Goal: Task Accomplishment & Management: Manage account settings

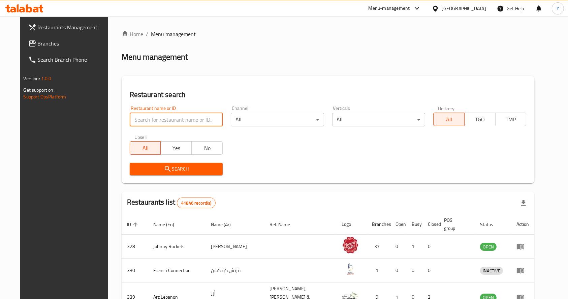
click at [159, 124] on input "search" at bounding box center [176, 119] width 93 height 13
type input "AL HAAJ BUNDOO"
click button "Search" at bounding box center [176, 169] width 93 height 12
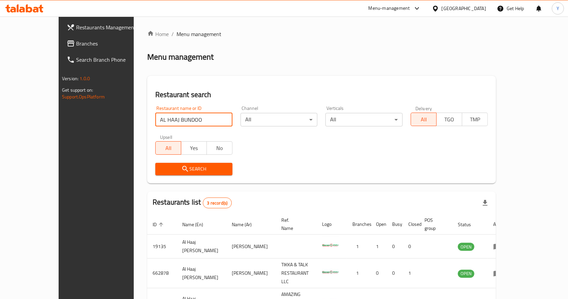
scroll to position [35, 0]
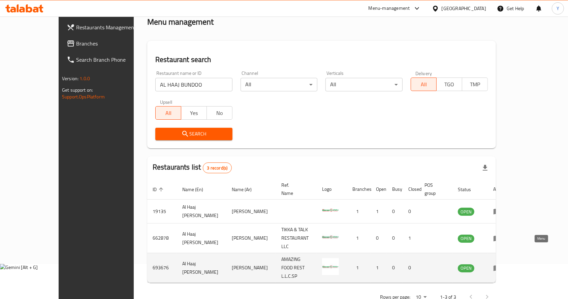
click at [501, 265] on icon "enhanced table" at bounding box center [496, 268] width 7 height 6
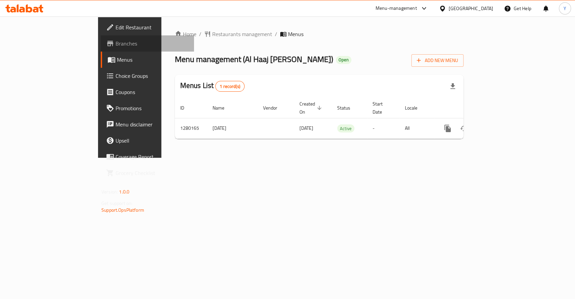
click at [115, 41] on span "Branches" at bounding box center [151, 43] width 73 height 8
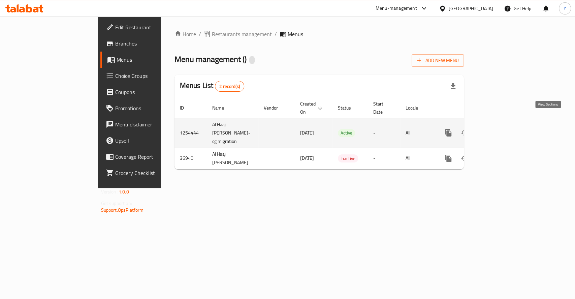
click at [501, 129] on icon "enhanced table" at bounding box center [497, 133] width 8 height 8
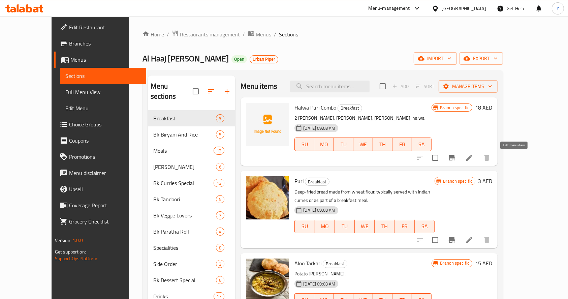
click at [473, 155] on icon at bounding box center [469, 158] width 8 height 8
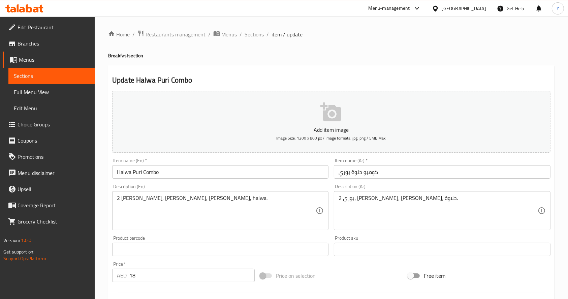
scroll to position [0, 0]
click at [256, 34] on span "Sections" at bounding box center [253, 34] width 19 height 8
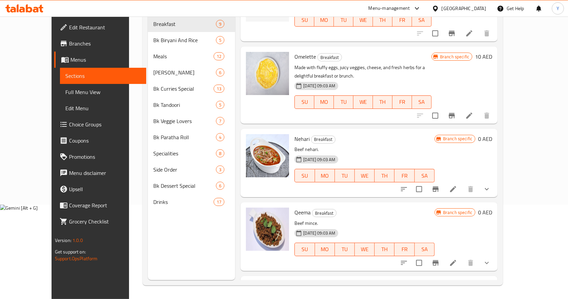
scroll to position [339, 0]
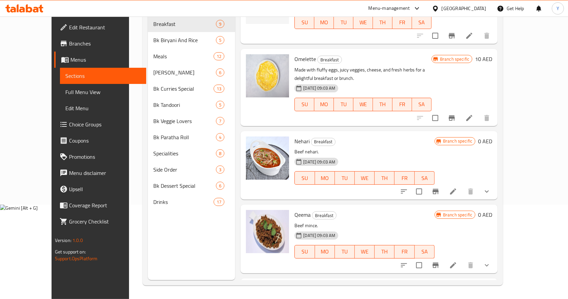
click at [456, 188] on icon at bounding box center [453, 191] width 6 height 6
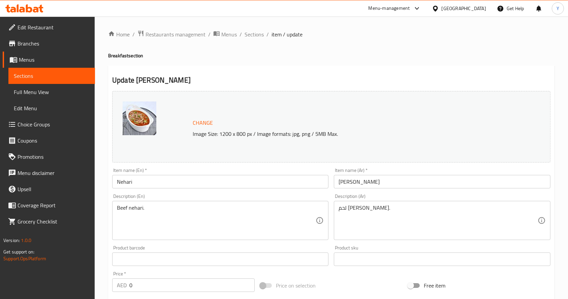
click at [251, 38] on span "Sections" at bounding box center [253, 34] width 19 height 8
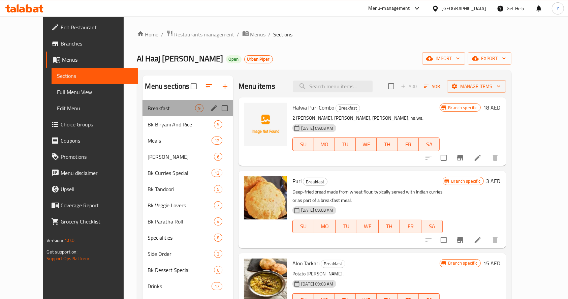
click at [147, 113] on div "Breakfast 9" at bounding box center [187, 108] width 91 height 16
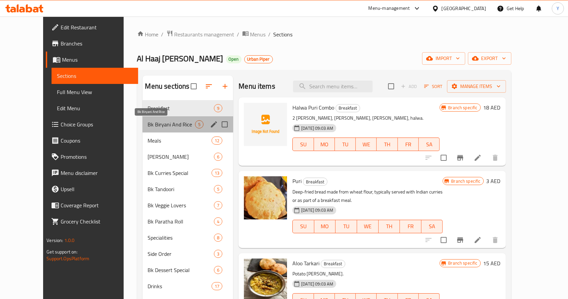
click at [151, 126] on span "Bk Biryani And Rice" at bounding box center [171, 124] width 47 height 8
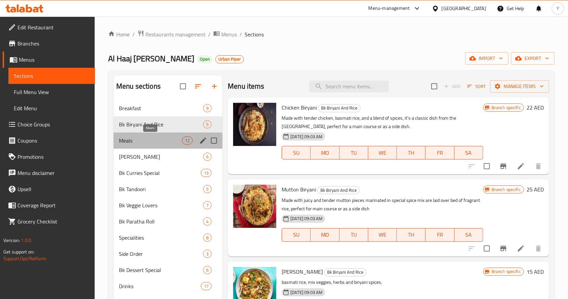
click at [154, 138] on span "Meals" at bounding box center [150, 140] width 63 height 8
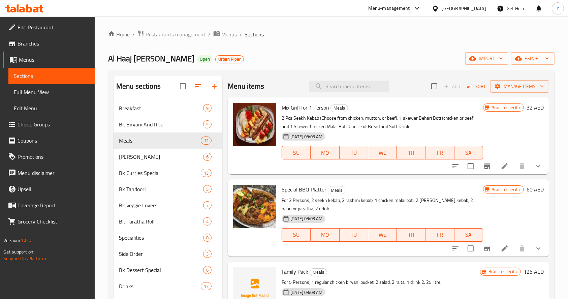
click at [178, 35] on span "Restaurants management" at bounding box center [175, 34] width 60 height 8
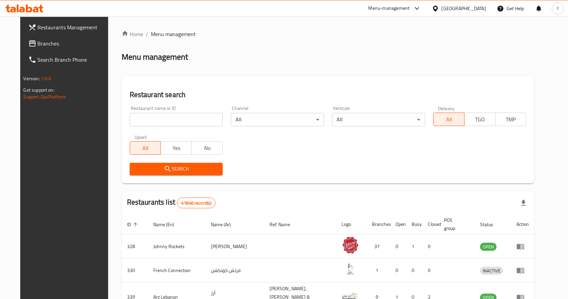
click at [164, 119] on input "search" at bounding box center [176, 119] width 93 height 13
type input "al haaj bundoo khan"
click button "Search" at bounding box center [176, 169] width 93 height 12
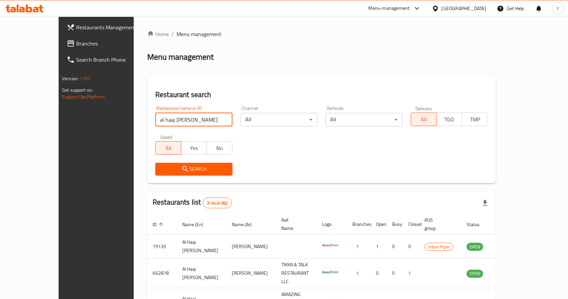
scroll to position [35, 0]
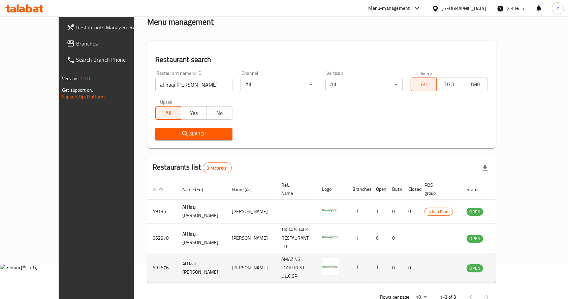
click at [510, 264] on icon "enhanced table" at bounding box center [506, 268] width 8 height 8
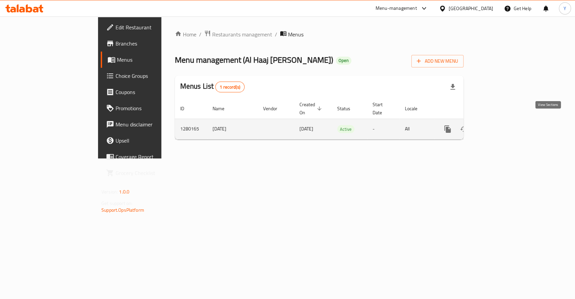
click at [500, 125] on icon "enhanced table" at bounding box center [496, 129] width 8 height 8
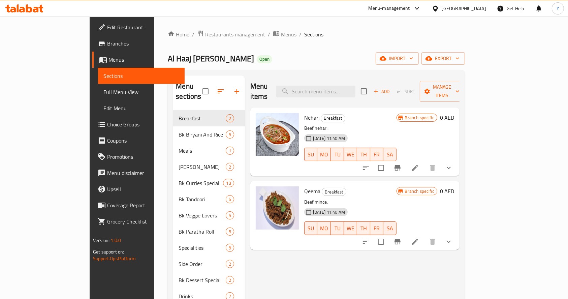
click at [457, 160] on button "show more" at bounding box center [448, 168] width 16 height 16
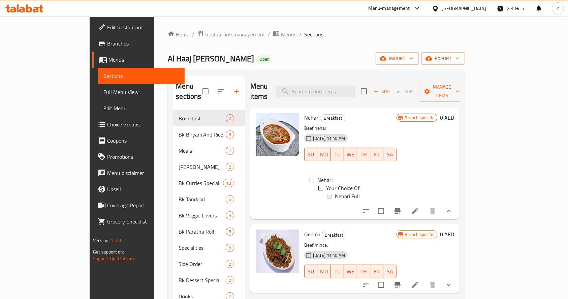
click at [419, 209] on icon at bounding box center [415, 211] width 8 height 8
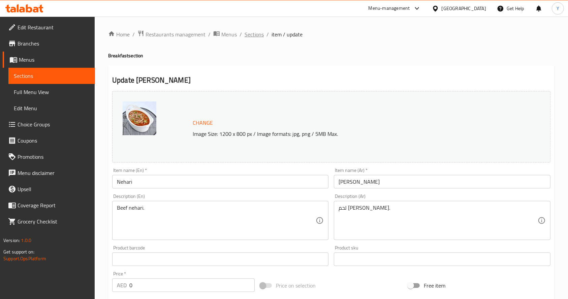
click at [253, 37] on span "Sections" at bounding box center [253, 34] width 19 height 8
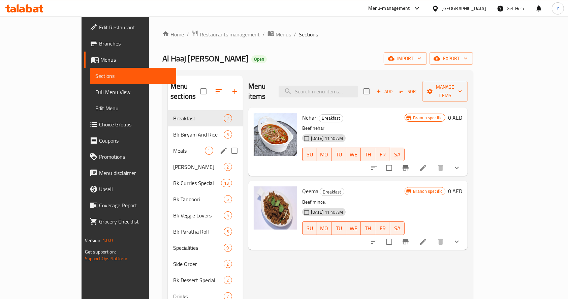
click at [168, 142] on div "Meals 1" at bounding box center [205, 150] width 75 height 16
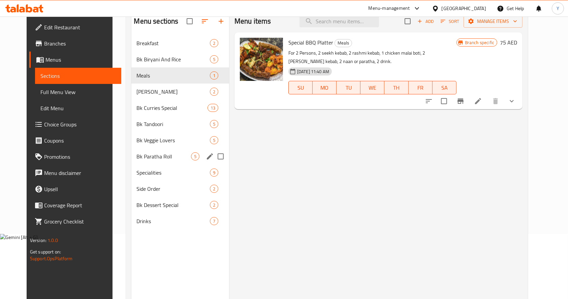
scroll to position [62, 0]
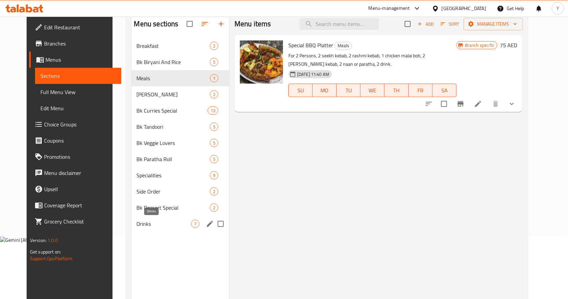
click at [148, 221] on span "Drinks" at bounding box center [164, 224] width 54 height 8
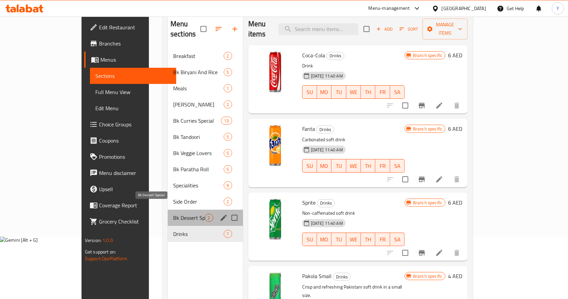
click at [173, 213] on span "Bk Dessert Special" at bounding box center [188, 217] width 31 height 8
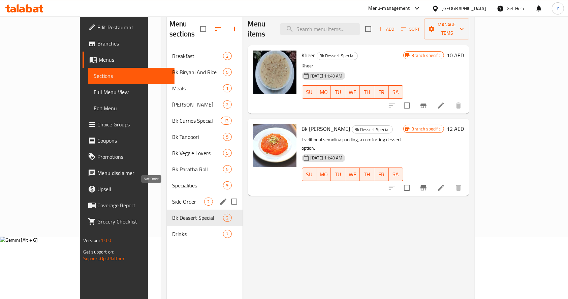
click at [172, 197] on span "Side Order" at bounding box center [188, 201] width 32 height 8
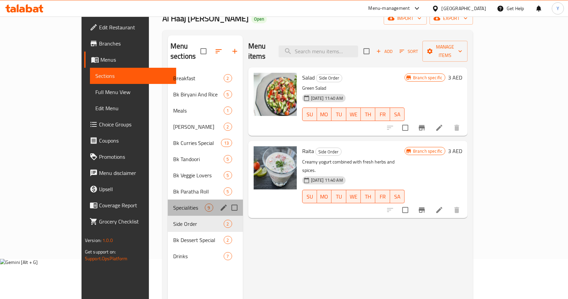
click at [168, 199] on div "Specialities 9" at bounding box center [205, 207] width 75 height 16
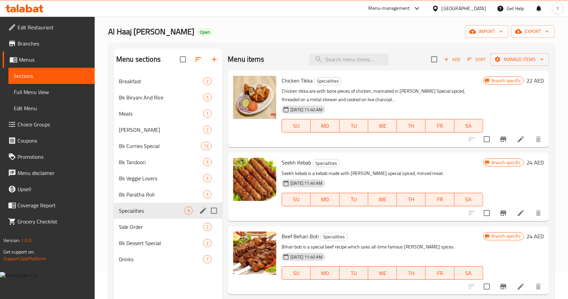
click at [158, 191] on span "Bk Paratha Roll" at bounding box center [161, 194] width 84 height 8
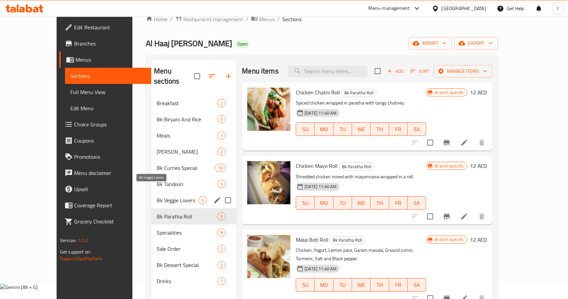
click at [158, 196] on span "Bk Veggie Lovers" at bounding box center [178, 200] width 42 height 8
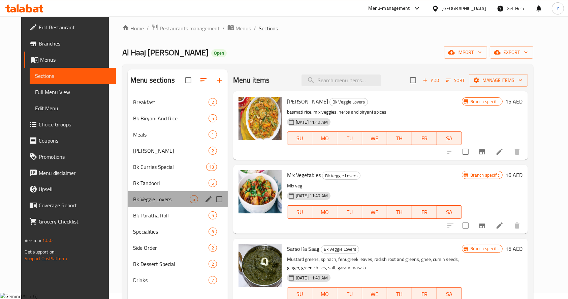
scroll to position [6, 0]
click at [158, 191] on div "Bk Veggie Lovers 5" at bounding box center [178, 199] width 100 height 16
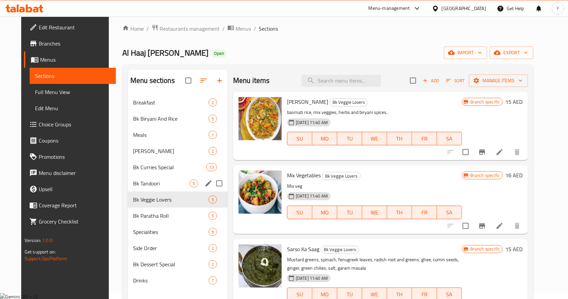
click at [154, 187] on span "Bk Tandoori" at bounding box center [161, 183] width 57 height 8
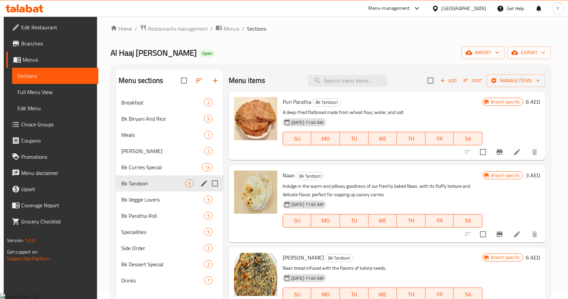
click at [160, 175] on div "Bk Tandoori 5" at bounding box center [169, 183] width 107 height 16
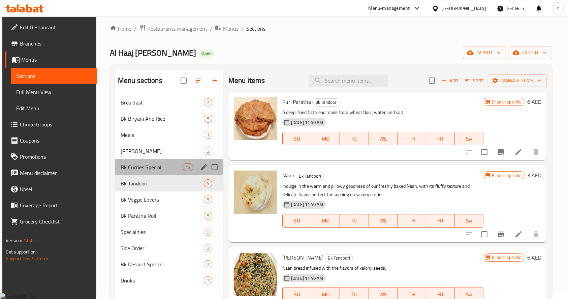
click at [155, 167] on span "Bk Curries Special" at bounding box center [152, 167] width 62 height 8
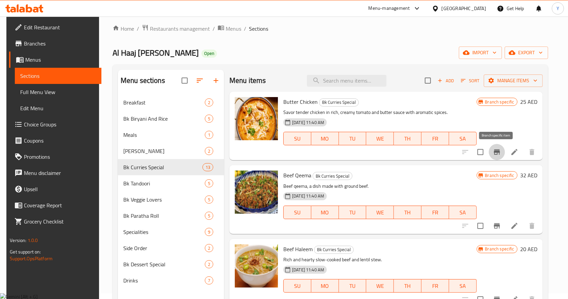
click at [495, 158] on button "Branch-specific-item" at bounding box center [497, 152] width 16 height 16
click at [495, 230] on button "Branch-specific-item" at bounding box center [497, 225] width 16 height 16
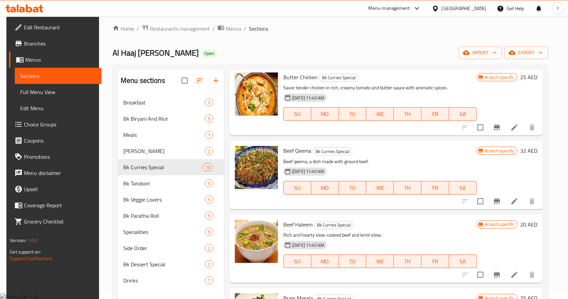
scroll to position [25, 0]
click at [496, 268] on button "Branch-specific-item" at bounding box center [497, 274] width 16 height 16
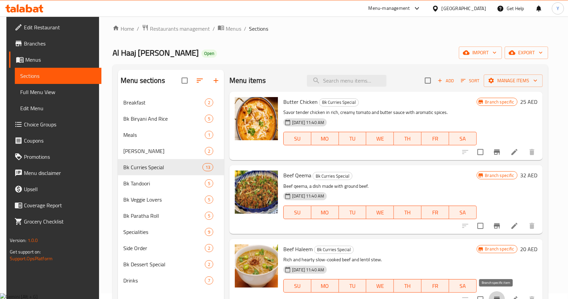
click at [61, 45] on span "Branches" at bounding box center [60, 43] width 72 height 8
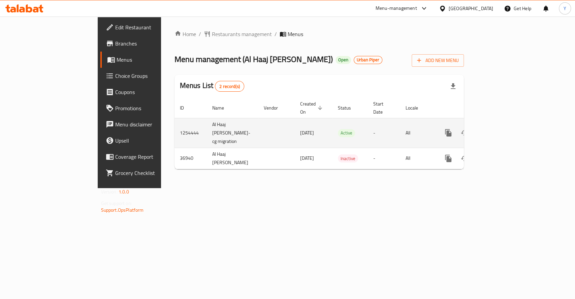
click at [505, 125] on link "enhanced table" at bounding box center [497, 133] width 16 height 16
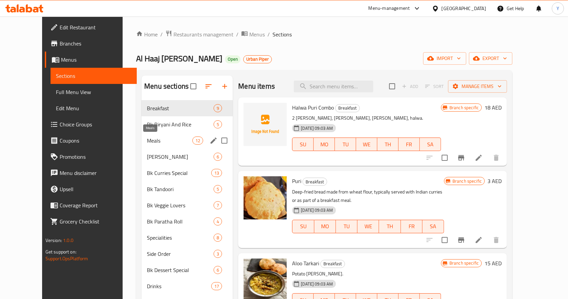
click at [158, 143] on span "Meals" at bounding box center [169, 140] width 45 height 8
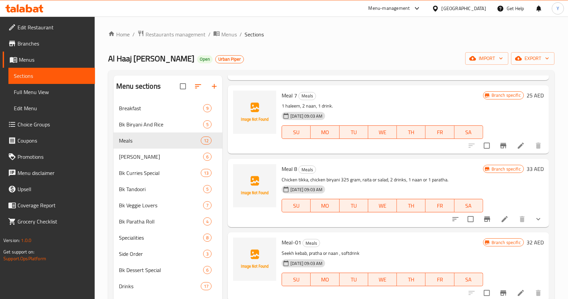
scroll to position [94, 0]
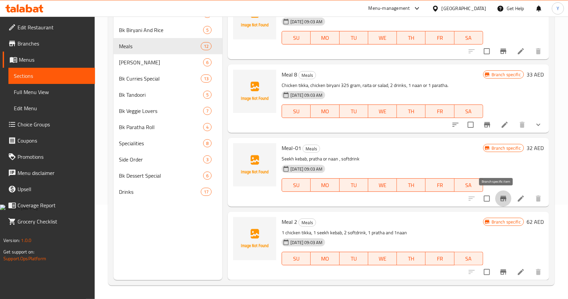
click at [499, 200] on icon "Branch-specific-item" at bounding box center [503, 198] width 8 height 8
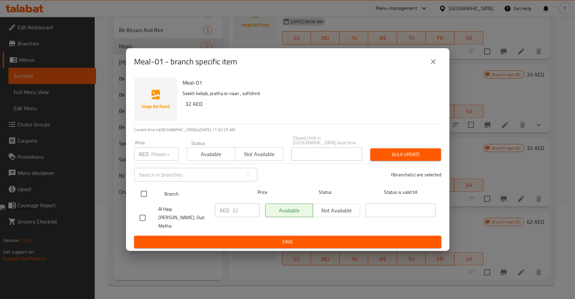
click at [145, 198] on input "checkbox" at bounding box center [144, 194] width 14 height 14
checkbox input "true"
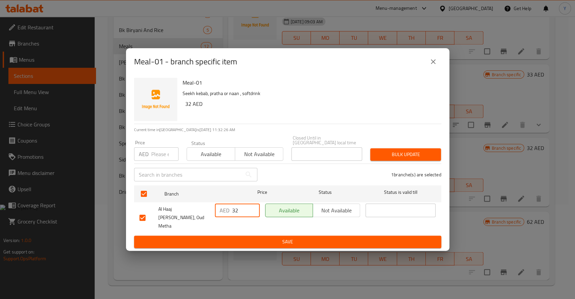
drag, startPoint x: 239, startPoint y: 218, endPoint x: 223, endPoint y: 215, distance: 16.3
click at [223, 215] on div "AED 32 ​" at bounding box center [237, 209] width 45 height 13
type input "29"
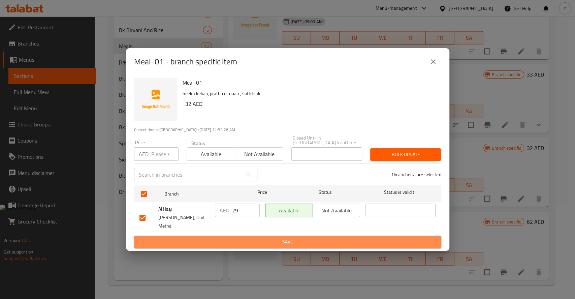
click at [252, 239] on span "Save" at bounding box center [287, 241] width 296 height 8
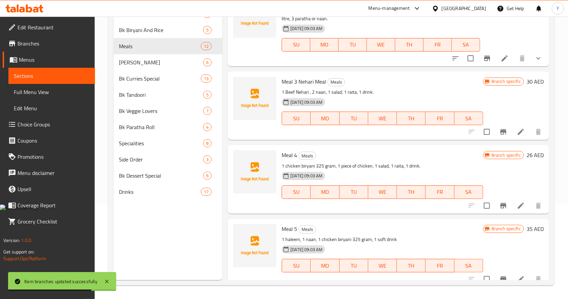
scroll to position [244, 0]
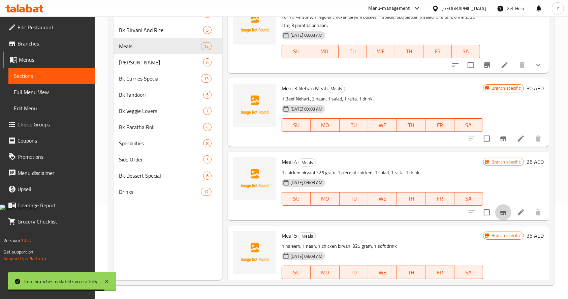
click at [500, 213] on icon "Branch-specific-item" at bounding box center [503, 211] width 6 height 5
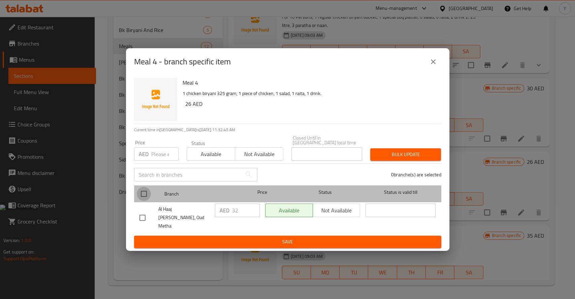
click at [143, 199] on input "checkbox" at bounding box center [144, 194] width 14 height 14
checkbox input "true"
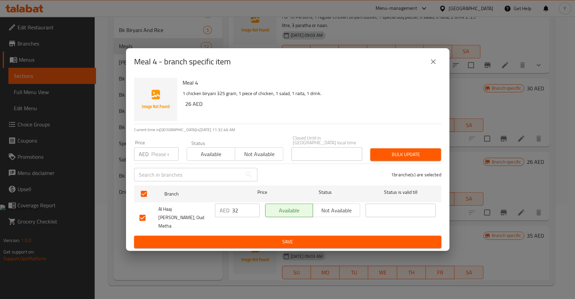
drag, startPoint x: 242, startPoint y: 217, endPoint x: 167, endPoint y: 220, distance: 74.5
click at [167, 220] on div "Al Haaj Bundoo Khan, Oud Metha AED 32 ​ Available Not available ​" at bounding box center [288, 217] width 302 height 33
type input "29"
click at [211, 238] on span "Save" at bounding box center [287, 241] width 296 height 8
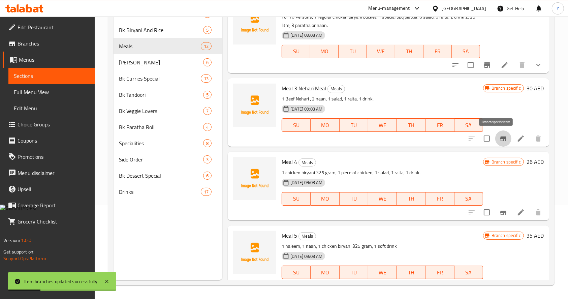
click at [497, 142] on button "Branch-specific-item" at bounding box center [503, 138] width 16 height 16
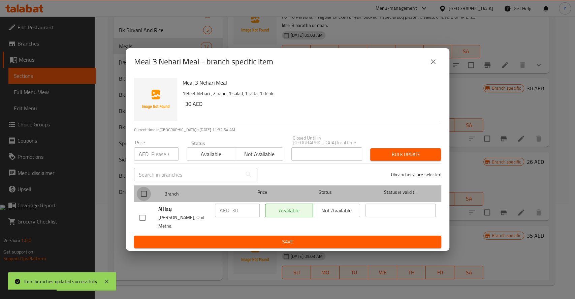
click at [142, 200] on input "checkbox" at bounding box center [144, 194] width 14 height 14
checkbox input "true"
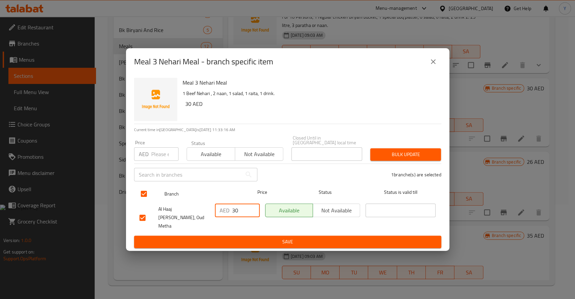
drag, startPoint x: 245, startPoint y: 218, endPoint x: 159, endPoint y: 204, distance: 87.0
click at [159, 204] on ul "Branch Price Status Status is valid till Al Haaj Bundoo Khan, Oud Metha AED 30 …" at bounding box center [287, 208] width 307 height 53
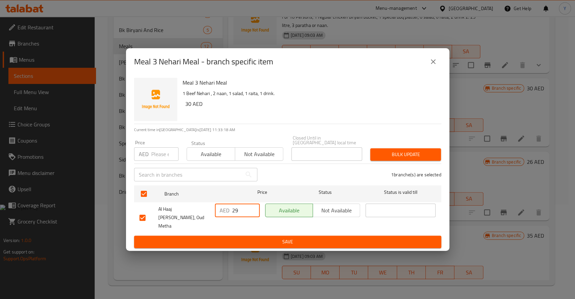
type input "29"
click at [196, 238] on span "Save" at bounding box center [287, 241] width 296 height 8
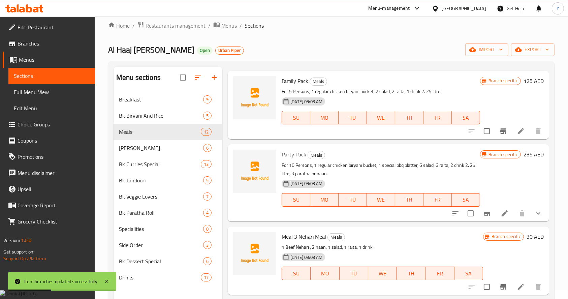
scroll to position [0, 0]
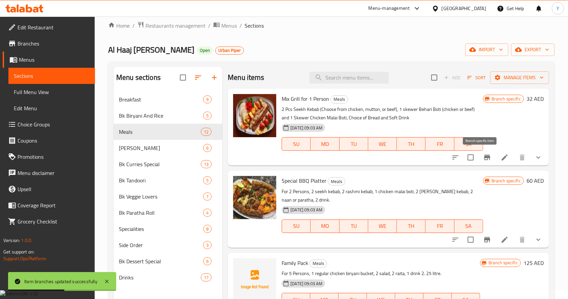
click at [485, 160] on button "Branch-specific-item" at bounding box center [487, 157] width 16 height 16
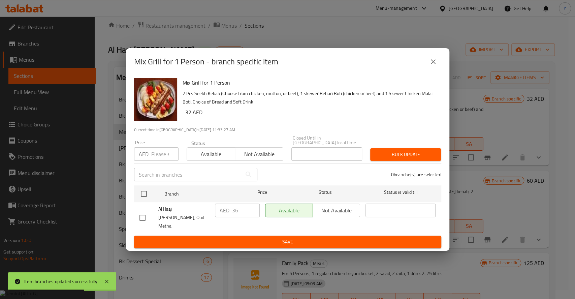
click at [525, 109] on div "Mix Grill for 1 Person - branch specific item Mix Grill for 1 Person 2 Pcs Seek…" at bounding box center [287, 149] width 575 height 299
click at [433, 66] on icon "close" at bounding box center [433, 62] width 8 height 8
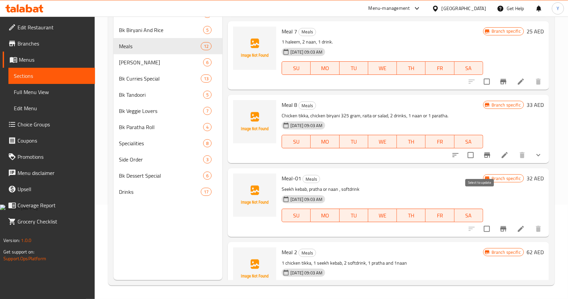
scroll to position [626, 0]
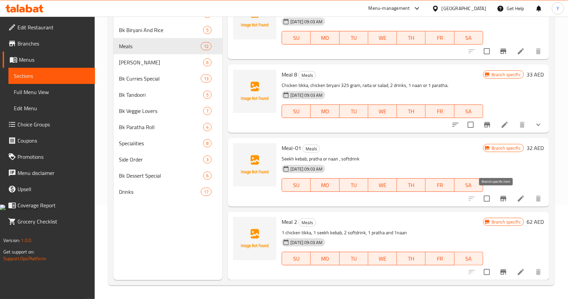
click at [499, 201] on icon "Branch-specific-item" at bounding box center [503, 198] width 8 height 8
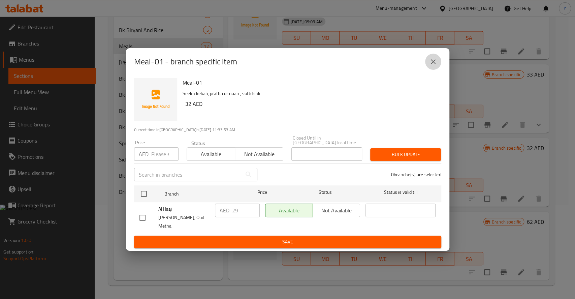
click at [434, 66] on icon "close" at bounding box center [433, 62] width 8 height 8
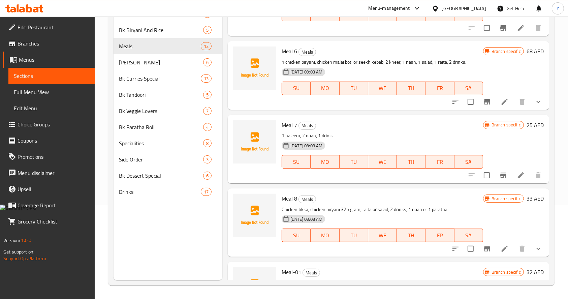
scroll to position [502, 0]
click at [499, 176] on icon "Branch-specific-item" at bounding box center [503, 175] width 8 height 8
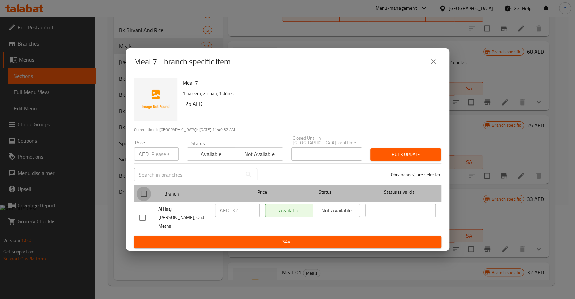
click at [141, 198] on input "checkbox" at bounding box center [144, 194] width 14 height 14
checkbox input "true"
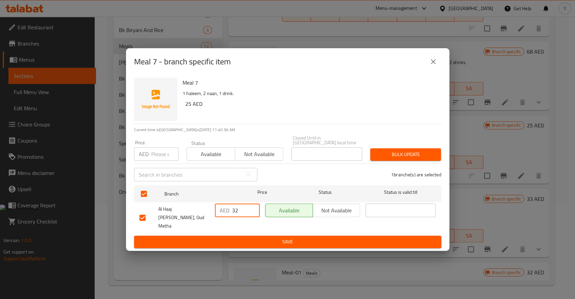
drag, startPoint x: 241, startPoint y: 216, endPoint x: 186, endPoint y: 205, distance: 57.0
click at [186, 205] on div "Al Haaj Bundoo Khan, Oud Metha AED 32 ​ Available Not available ​" at bounding box center [288, 217] width 302 height 33
type input "29"
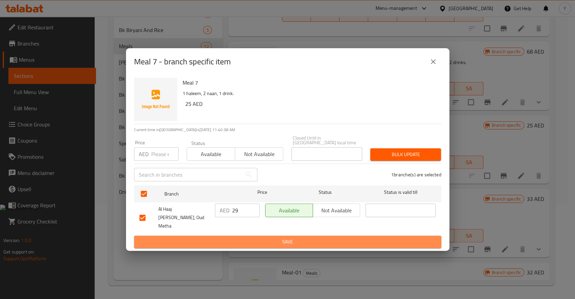
click at [242, 238] on span "Save" at bounding box center [287, 241] width 296 height 8
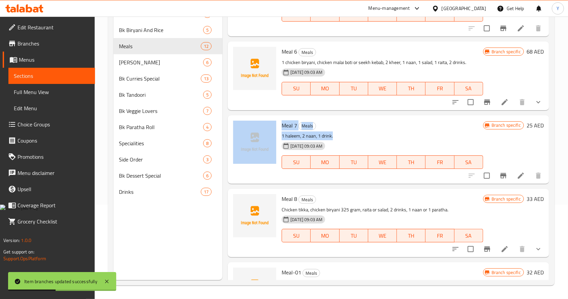
copy div "Meal 7 Meals 1 haleem, 2 naan, 1 drink."
drag, startPoint x: 335, startPoint y: 133, endPoint x: 277, endPoint y: 136, distance: 57.6
click at [277, 136] on div "Meal 7 Meals 1 haleem, 2 naan, 1 drink. 31-08-2024 09:03 AM SU MO TU WE TH FR S…" at bounding box center [388, 149] width 316 height 63
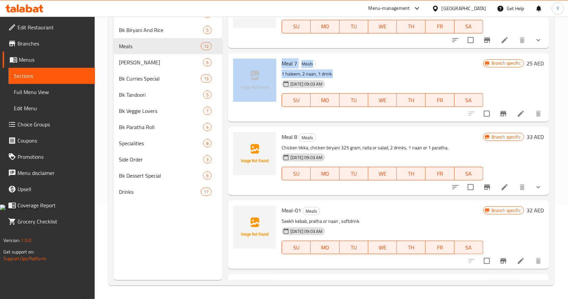
scroll to position [579, 0]
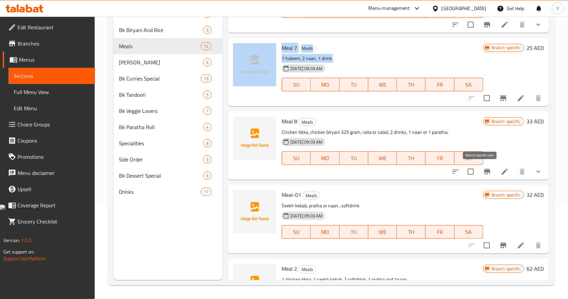
click at [485, 177] on button "Branch-specific-item" at bounding box center [487, 171] width 16 height 16
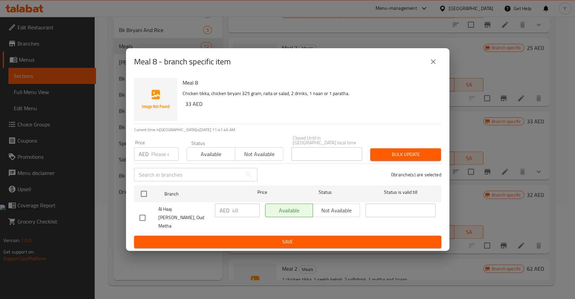
click at [488, 192] on div "Meal 8 - branch specific item Meal 8 Chicken tikka, chicken biryani 325 gram, r…" at bounding box center [287, 149] width 575 height 299
click at [431, 64] on icon "close" at bounding box center [433, 61] width 5 height 5
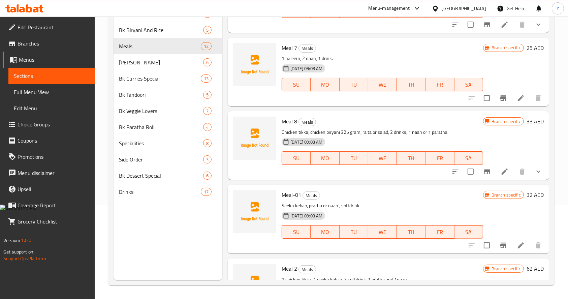
scroll to position [626, 0]
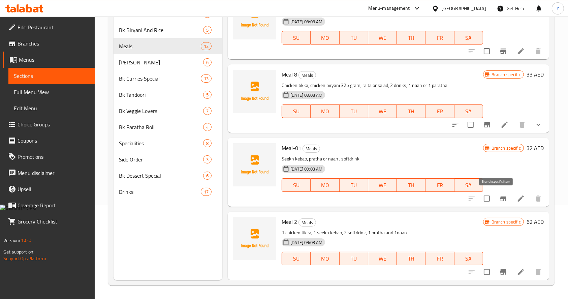
click at [495, 203] on button "Branch-specific-item" at bounding box center [503, 198] width 16 height 16
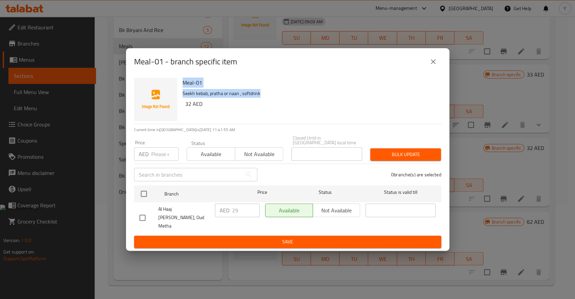
copy div "Meal-01 Seekh kebab, pratha or naan , softdrink"
drag, startPoint x: 240, startPoint y: 99, endPoint x: 178, endPoint y: 99, distance: 62.3
click at [178, 99] on div "Meal-01 Seekh kebab, pratha or naan , softdrink 32 AED" at bounding box center [287, 99] width 312 height 48
click at [197, 98] on p "Seekh kebab, pratha or naan , softdrink" at bounding box center [308, 93] width 253 height 8
copy p "Seekh kebab, pratha or naan , softdrink"
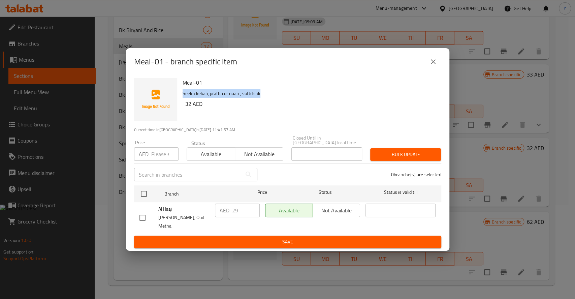
drag, startPoint x: 183, startPoint y: 98, endPoint x: 261, endPoint y: 98, distance: 78.4
click at [261, 98] on p "Seekh kebab, pratha or naan , softdrink" at bounding box center [308, 93] width 253 height 8
copy p "Seekh kebab, pratha or naan , softdrink"
click at [264, 98] on p "Seekh kebab, pratha or naan , softdrink" at bounding box center [308, 93] width 253 height 8
drag, startPoint x: 234, startPoint y: 101, endPoint x: 178, endPoint y: 90, distance: 57.6
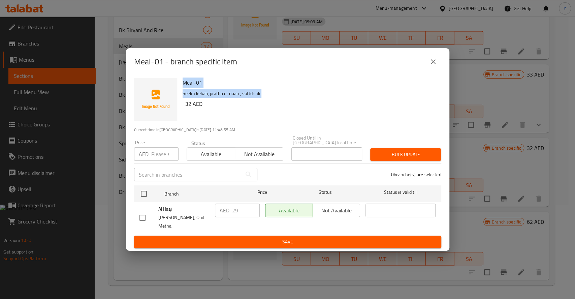
click at [178, 90] on div "Meal-01 Seekh kebab, pratha or naan , softdrink 32 AED" at bounding box center [287, 99] width 312 height 48
click at [120, 18] on div "Meal-01 - branch specific item Meal-01 Seekh kebab, pratha or naan , softdrink …" at bounding box center [287, 149] width 575 height 299
click at [433, 66] on icon "close" at bounding box center [433, 62] width 8 height 8
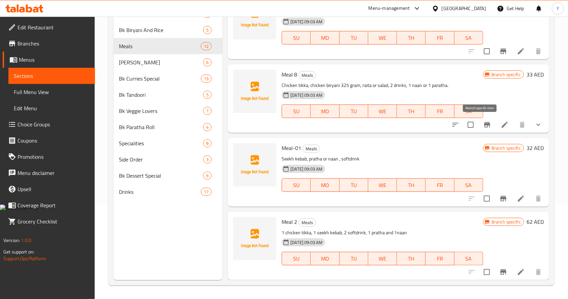
click at [484, 126] on icon "Branch-specific-item" at bounding box center [487, 124] width 6 height 5
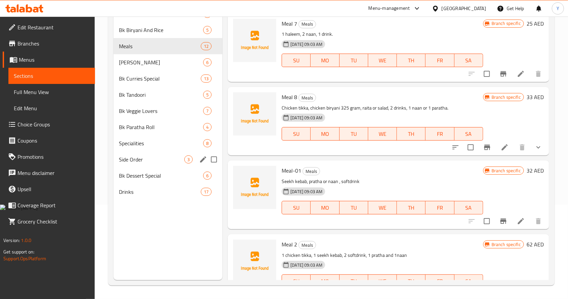
scroll to position [0, 0]
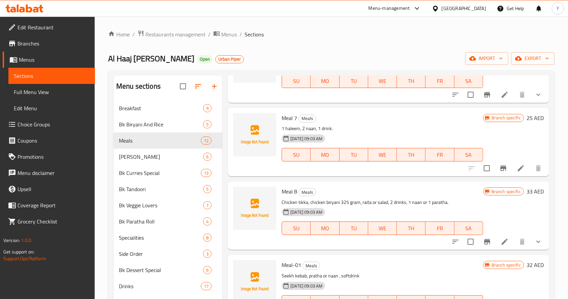
click at [214, 88] on div at bounding box center [201, 86] width 42 height 16
click at [215, 85] on div at bounding box center [201, 86] width 42 height 16
click at [218, 90] on div at bounding box center [201, 86] width 42 height 16
click at [180, 86] on input "checkbox" at bounding box center [183, 86] width 14 height 14
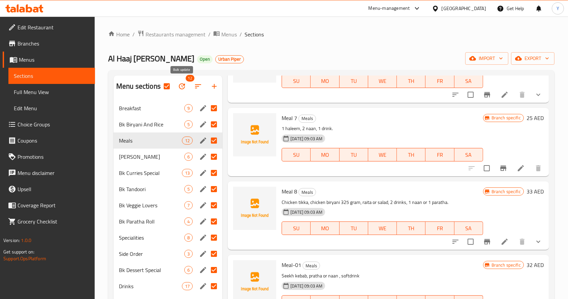
click at [180, 86] on icon "button" at bounding box center [182, 86] width 8 height 8
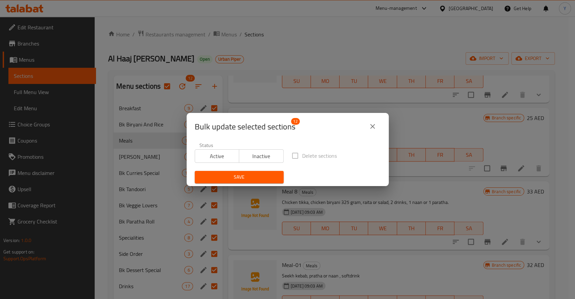
click at [370, 128] on icon "close" at bounding box center [372, 126] width 8 height 8
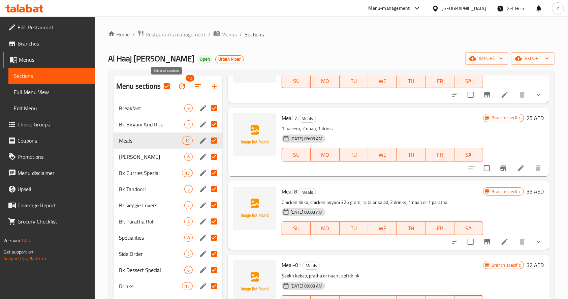
click at [165, 87] on input "checkbox" at bounding box center [167, 86] width 14 height 14
checkbox input "false"
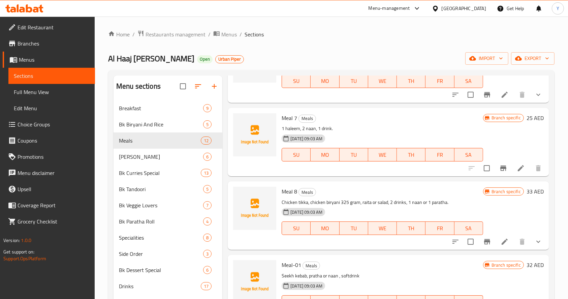
click at [215, 88] on div at bounding box center [201, 86] width 42 height 16
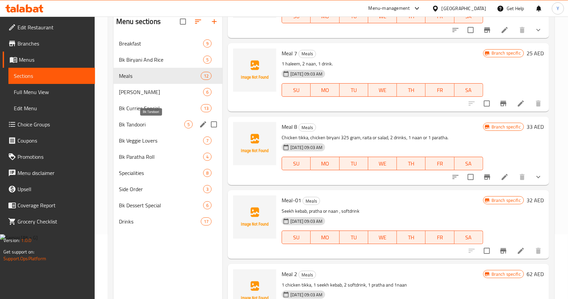
scroll to position [72, 0]
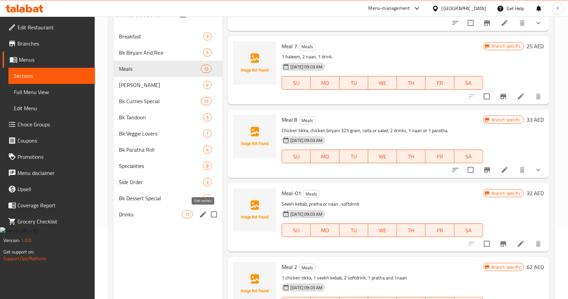
click at [201, 215] on icon "edit" at bounding box center [203, 214] width 6 height 6
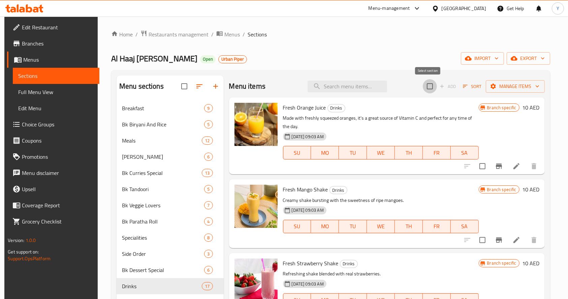
click at [423, 88] on input "checkbox" at bounding box center [430, 86] width 14 height 14
checkbox input "true"
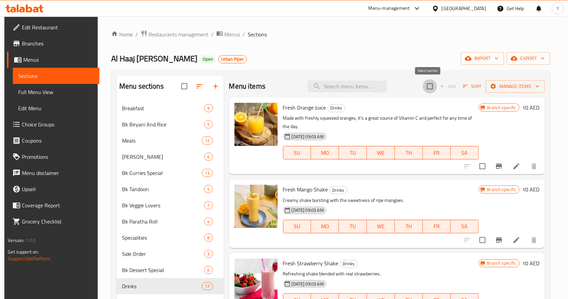
checkbox input "true"
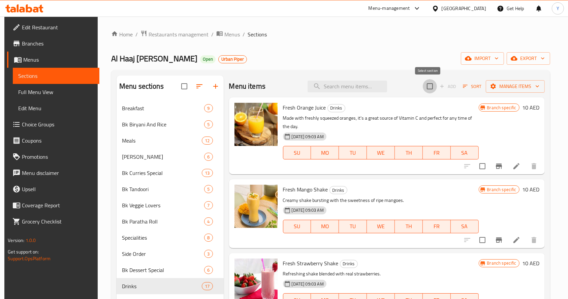
checkbox input "true"
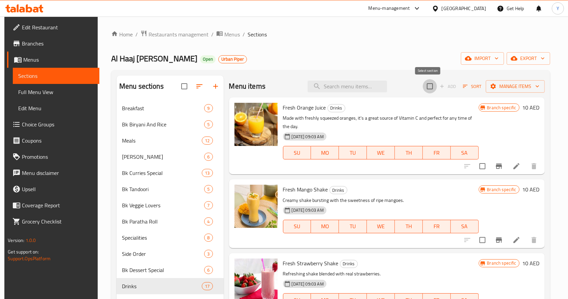
checkbox input "true"
click at [425, 88] on input "checkbox" at bounding box center [430, 86] width 14 height 14
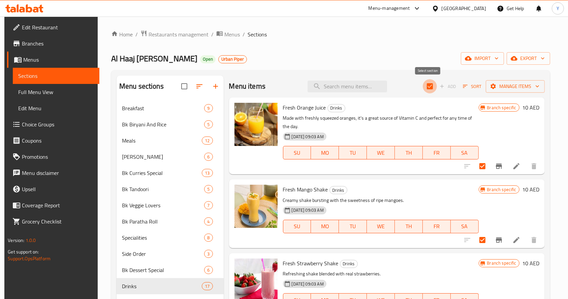
checkbox input "false"
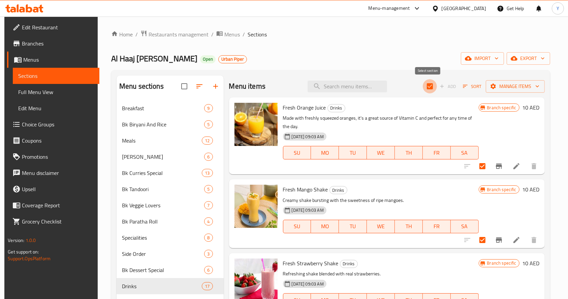
checkbox input "false"
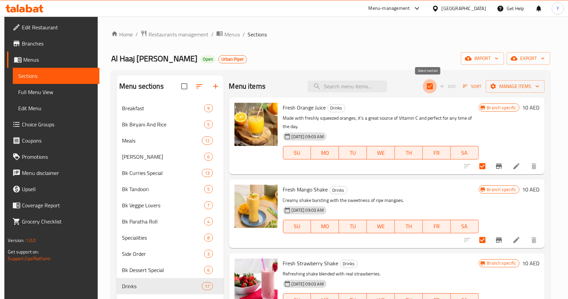
checkbox input "false"
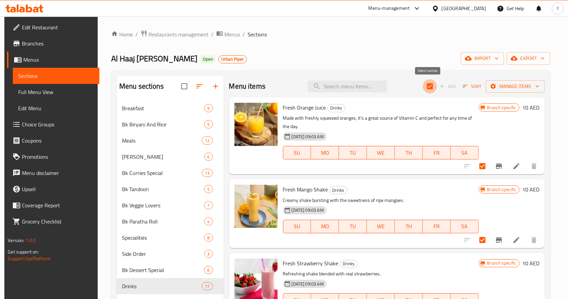
checkbox input "false"
click at [508, 83] on span "Manage items" at bounding box center [515, 86] width 48 height 8
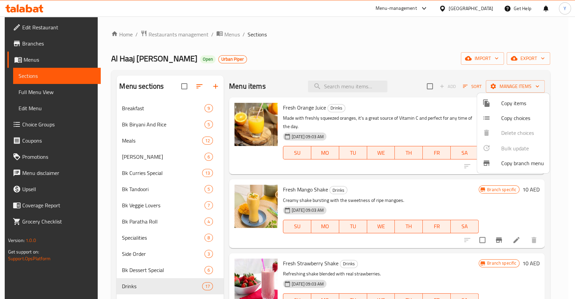
click at [409, 67] on div at bounding box center [287, 149] width 575 height 299
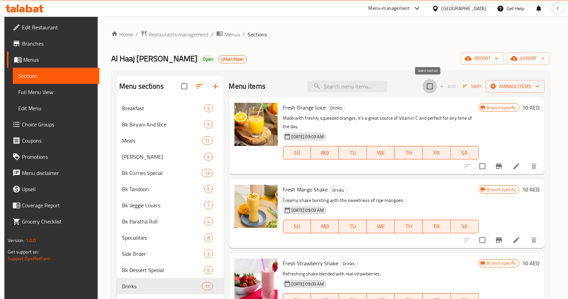
click at [429, 87] on input "checkbox" at bounding box center [430, 86] width 14 height 14
checkbox input "true"
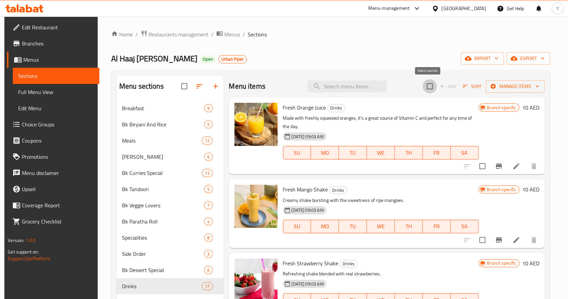
checkbox input "true"
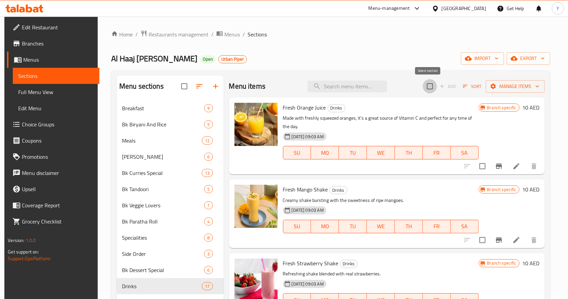
checkbox input "true"
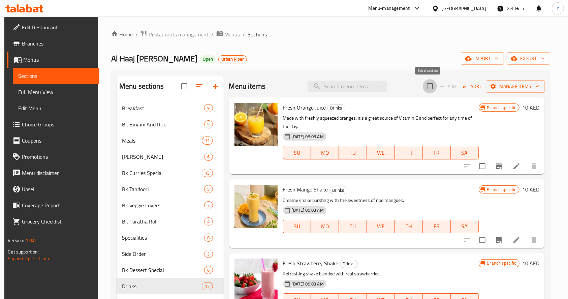
checkbox input "true"
click at [427, 87] on input "checkbox" at bounding box center [430, 86] width 14 height 14
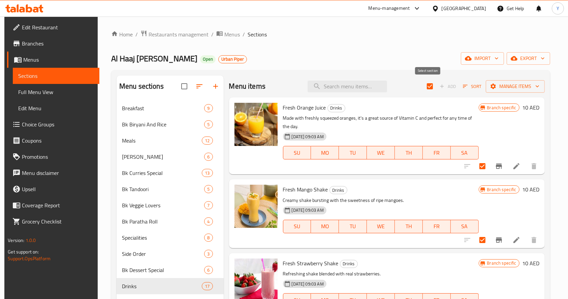
checkbox input "false"
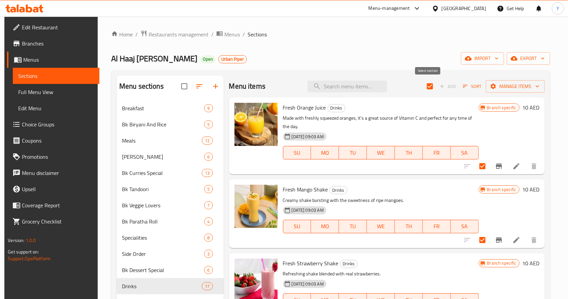
checkbox input "false"
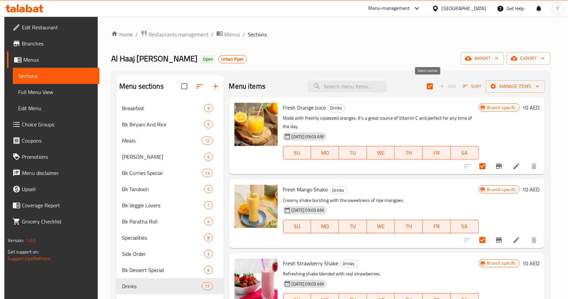
checkbox input "false"
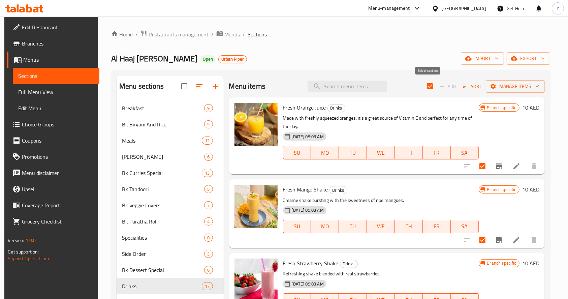
checkbox input "false"
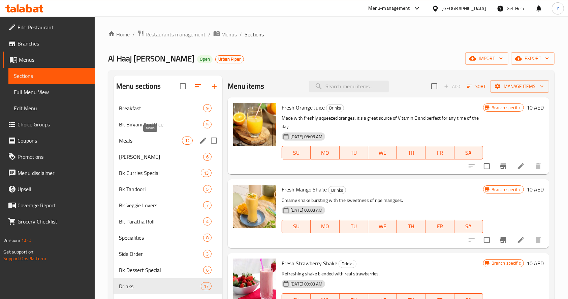
click at [141, 139] on span "Meals" at bounding box center [150, 140] width 63 height 8
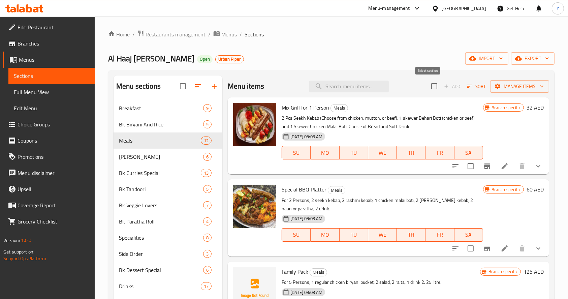
click at [427, 87] on input "checkbox" at bounding box center [434, 86] width 14 height 14
checkbox input "true"
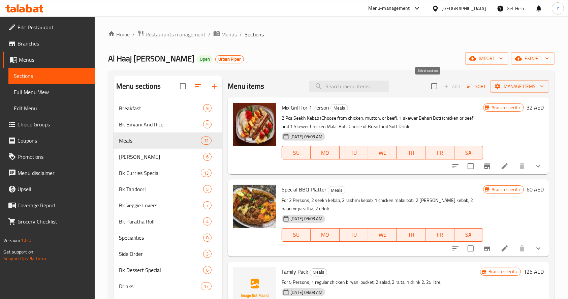
checkbox input "true"
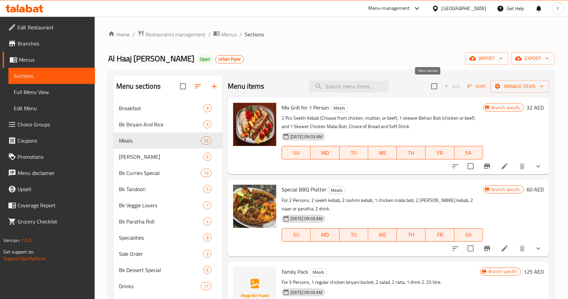
checkbox input "true"
click at [504, 90] on span "Manage items" at bounding box center [519, 86] width 48 height 8
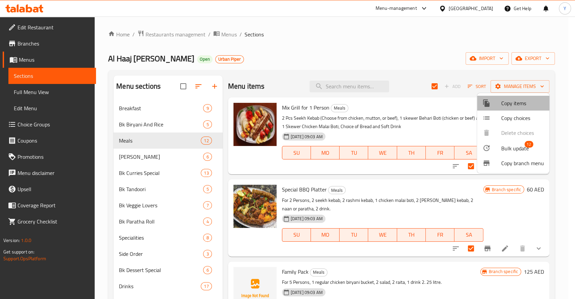
click at [510, 103] on span "Copy items" at bounding box center [522, 103] width 43 height 8
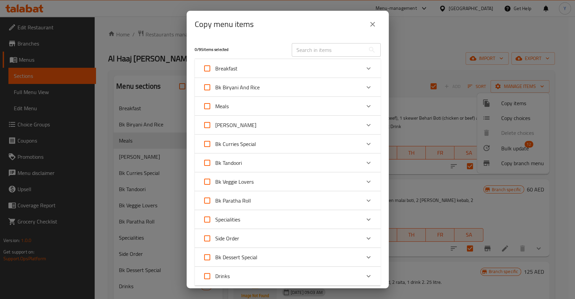
scroll to position [94, 0]
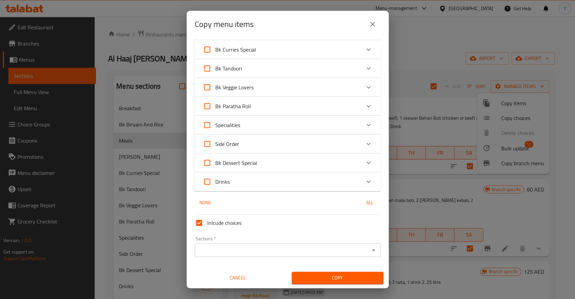
click at [210, 246] on input "Sections   *" at bounding box center [282, 249] width 171 height 9
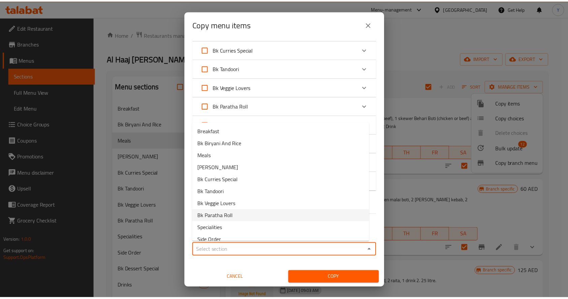
scroll to position [31, 0]
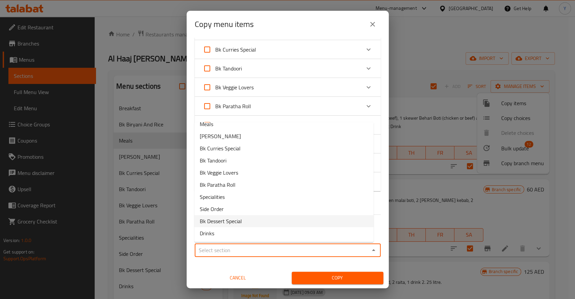
click at [160, 108] on div "Copy menu items 0 / 95 items selected ​ Breakfast Halwa Puri Combo 18 AED Puri …" at bounding box center [287, 149] width 575 height 299
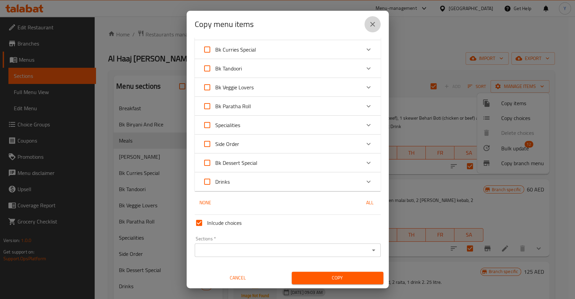
click at [373, 21] on icon "close" at bounding box center [372, 24] width 8 height 8
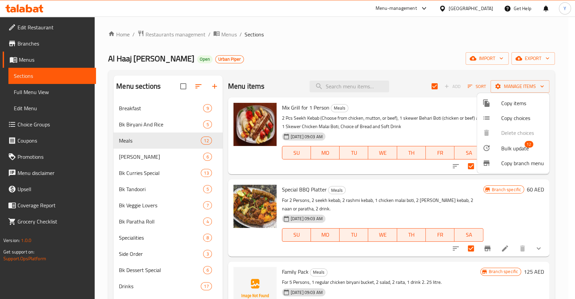
click at [353, 36] on div at bounding box center [287, 149] width 575 height 299
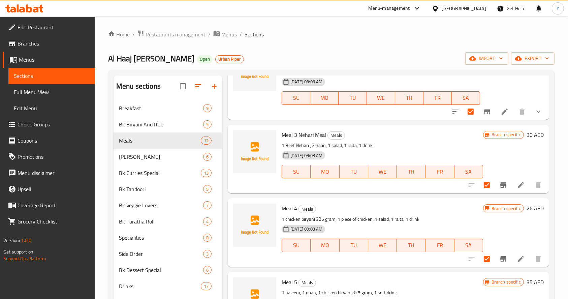
scroll to position [304, 0]
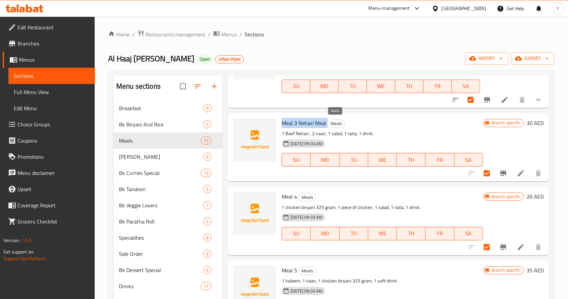
copy h6 "Meal 3 Nehari Meal"
drag, startPoint x: 280, startPoint y: 121, endPoint x: 331, endPoint y: 123, distance: 50.6
click at [331, 123] on div "Meal 3 Nehari Meal Meals 1 Beef Nehari , 2 naan, 1 salad, 1 raita, 1 drink. 31-…" at bounding box center [382, 146] width 206 height 63
copy div "1 Beef Nehari , 2 naan, 1 salad, 1 raita, 1 drink. 31-08-2024 09:03 AM SU MO TU…"
drag, startPoint x: 318, startPoint y: 135, endPoint x: 282, endPoint y: 135, distance: 36.0
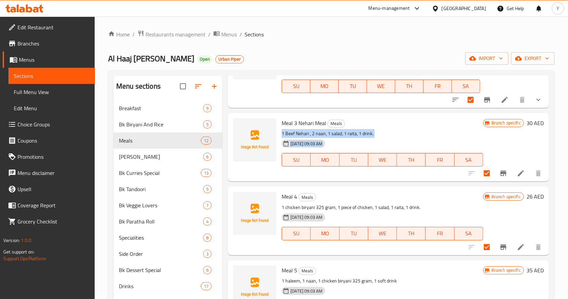
click at [282, 135] on div "Meal 3 Nehari Meal Meals 1 Beef Nehari , 2 naan, 1 salad, 1 raita, 1 drink. 31-…" at bounding box center [382, 146] width 206 height 63
click at [282, 135] on p "1 Beef Nehari , 2 naan, 1 salad, 1 raita, 1 drink." at bounding box center [381, 133] width 201 height 8
drag, startPoint x: 282, startPoint y: 134, endPoint x: 377, endPoint y: 134, distance: 95.3
click at [377, 134] on p "1 Beef Nehari , 2 naan, 1 salad, 1 raita, 1 drink." at bounding box center [381, 133] width 201 height 8
copy p "1 Beef Nehari , 2 naan, 1 salad, 1 raita, 1 drink."
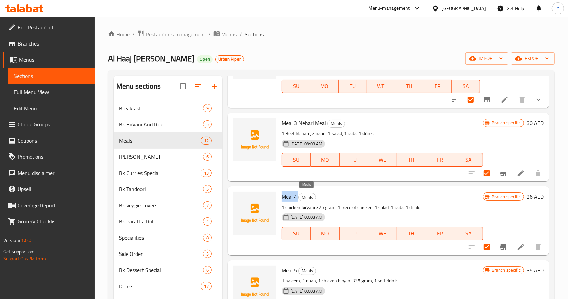
drag, startPoint x: 282, startPoint y: 198, endPoint x: 300, endPoint y: 197, distance: 18.2
click at [300, 197] on h6 "Meal 4 Meals" at bounding box center [381, 196] width 201 height 9
copy h6 "Meal 4"
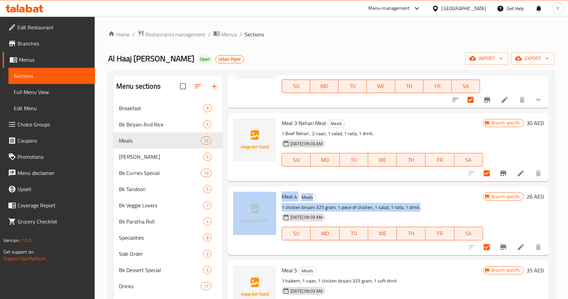
copy div "Meal 4 Meals 1 chicken biryani 325 gram, 1 piece of chicken, 1 salad, 1 raita, …"
drag, startPoint x: 422, startPoint y: 205, endPoint x: 278, endPoint y: 205, distance: 144.1
click at [278, 205] on div "Meal 4 Meals 1 chicken biryani 325 gram, 1 piece of chicken, 1 salad, 1 raita, …" at bounding box center [388, 220] width 316 height 63
click at [278, 205] on div at bounding box center [254, 220] width 48 height 63
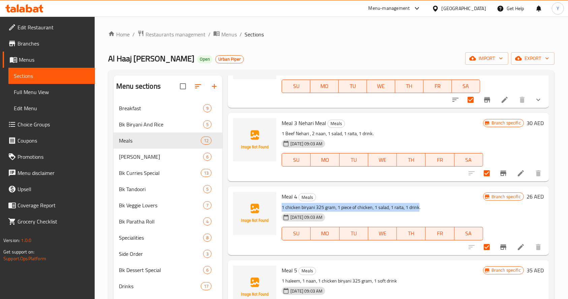
drag, startPoint x: 280, startPoint y: 205, endPoint x: 417, endPoint y: 207, distance: 137.4
click at [417, 207] on div "Meal 4 Meals 1 chicken biryani 325 gram, 1 piece of chicken, 1 salad, 1 raita, …" at bounding box center [382, 220] width 206 height 63
copy p "1 chicken biryani 325 gram, 1 piece of chicken, 1 salad, 1 raita, 1 drink"
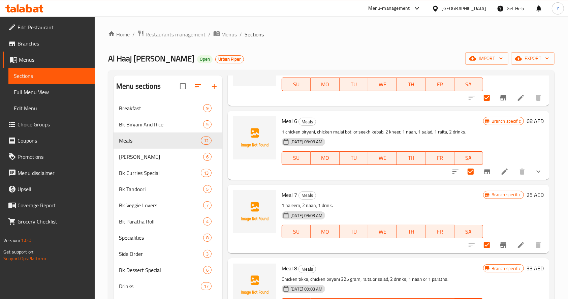
scroll to position [527, 0]
drag, startPoint x: 282, startPoint y: 193, endPoint x: 301, endPoint y: 195, distance: 19.3
click at [301, 195] on h6 "Meal 7 Meals" at bounding box center [381, 194] width 201 height 9
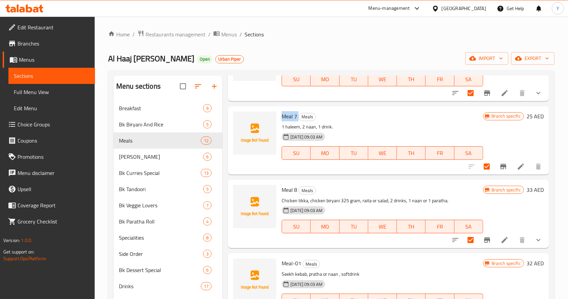
scroll to position [626, 0]
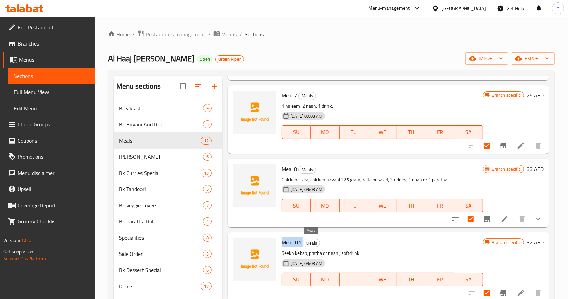
drag, startPoint x: 280, startPoint y: 241, endPoint x: 305, endPoint y: 244, distance: 25.1
click at [305, 244] on div "Meal-01 Meals Seekh kebab, pratha or naan , softdrink 31-08-2024 09:03 AM SU MO…" at bounding box center [382, 266] width 206 height 63
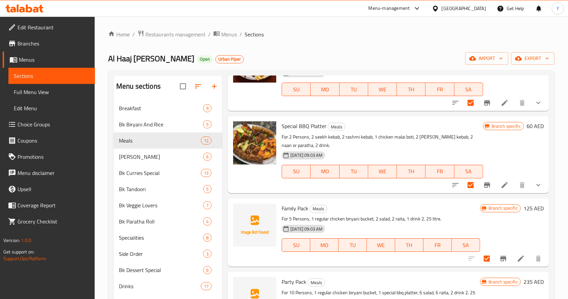
scroll to position [76, 0]
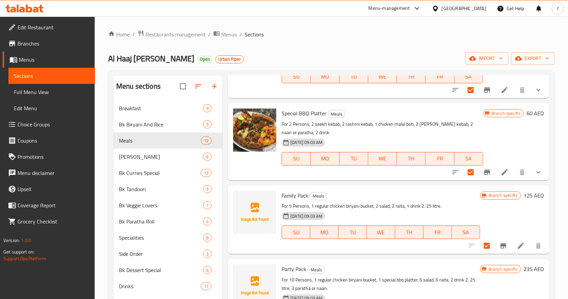
click at [213, 88] on div at bounding box center [201, 86] width 42 height 16
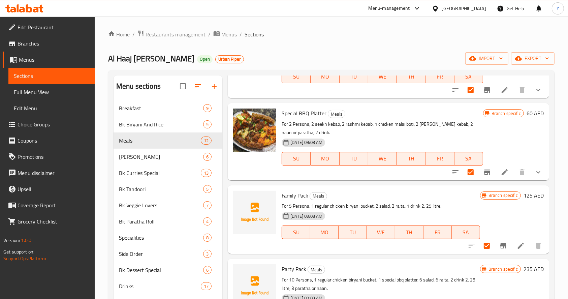
click at [213, 88] on div at bounding box center [201, 86] width 42 height 16
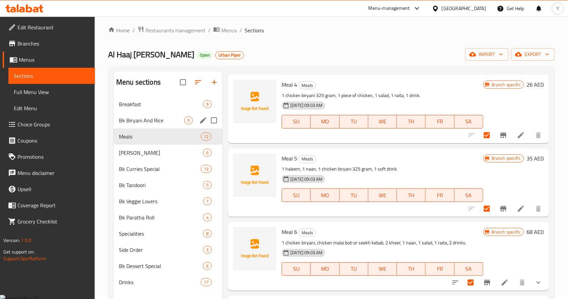
scroll to position [0, 0]
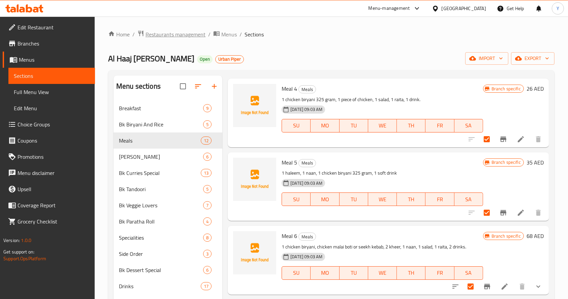
click at [160, 38] on span "Restaurants management" at bounding box center [175, 34] width 60 height 8
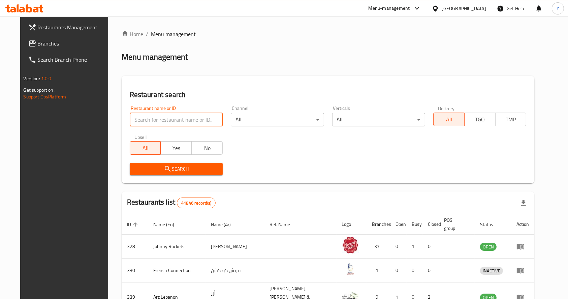
click at [178, 116] on input "search" at bounding box center [176, 119] width 93 height 13
type input "al haaj bundoo"
click button "Search" at bounding box center [176, 169] width 93 height 12
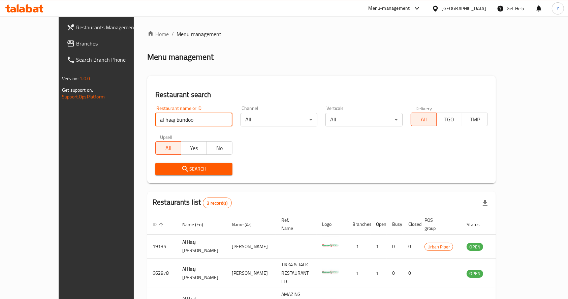
scroll to position [35, 0]
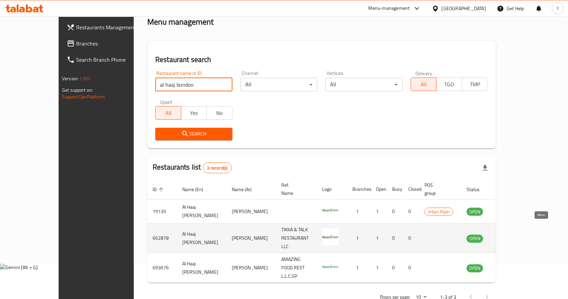
click at [510, 234] on icon "enhanced table" at bounding box center [506, 238] width 8 height 8
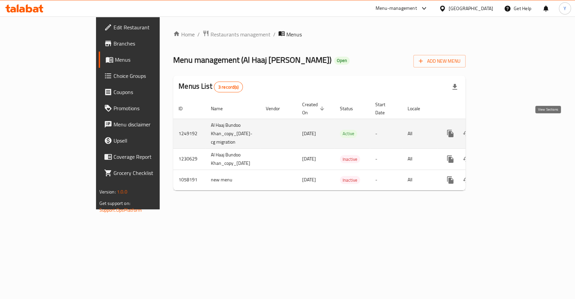
click at [503, 129] on icon "enhanced table" at bounding box center [499, 133] width 8 height 8
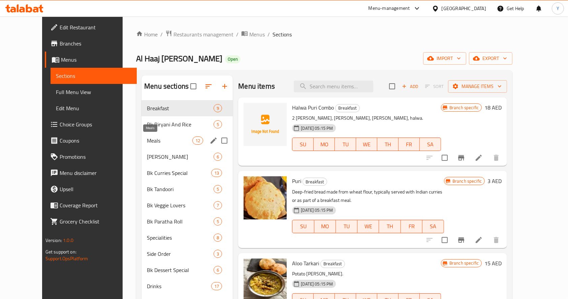
click at [164, 136] on span "Meals" at bounding box center [169, 140] width 45 height 8
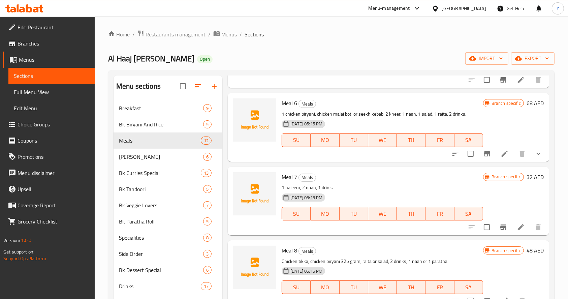
scroll to position [626, 0]
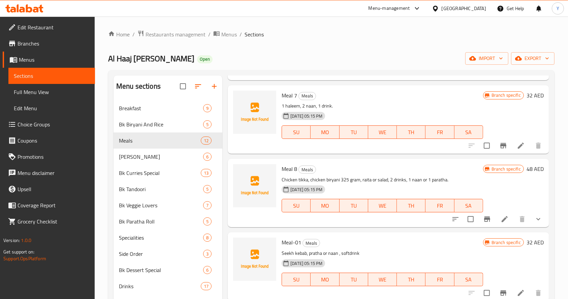
click at [42, 39] on span "Branches" at bounding box center [54, 43] width 72 height 8
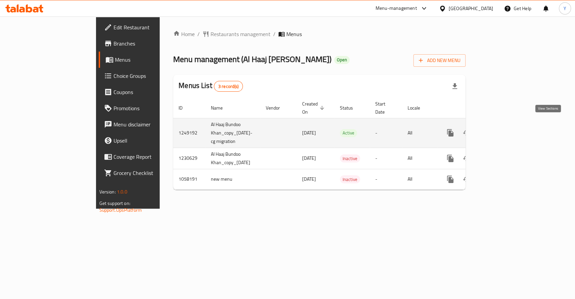
click at [503, 129] on icon "enhanced table" at bounding box center [499, 133] width 8 height 8
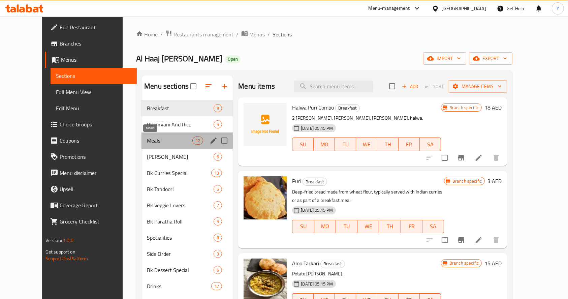
click at [178, 141] on span "Meals" at bounding box center [169, 140] width 45 height 8
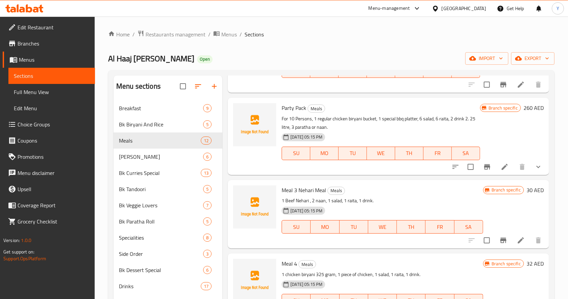
scroll to position [245, 0]
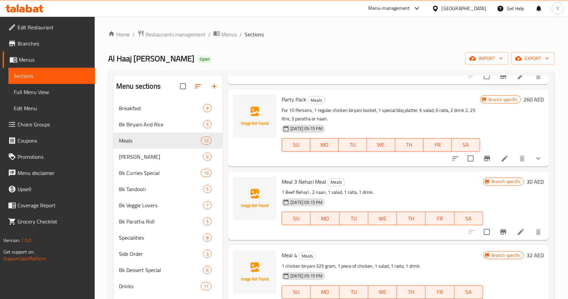
click at [493, 245] on div "Meal 4 Meals 1 chicken biryani 325 gram, 1 piece of chicken, 1 salad, 1 raita, …" at bounding box center [388, 279] width 321 height 68
click at [499, 234] on icon "Branch-specific-item" at bounding box center [503, 232] width 8 height 8
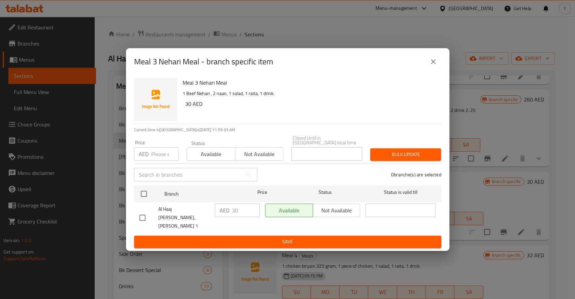
click at [436, 66] on icon "close" at bounding box center [433, 62] width 8 height 8
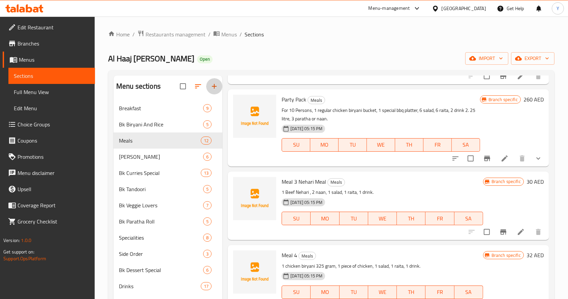
click at [211, 89] on icon "button" at bounding box center [214, 86] width 8 height 8
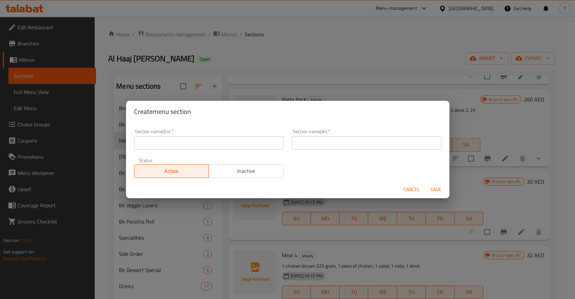
click at [202, 148] on input "text" at bounding box center [208, 142] width 149 height 13
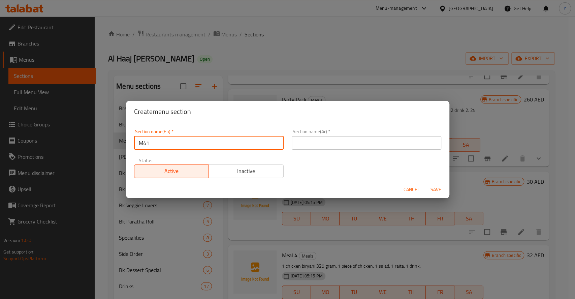
type input "M41"
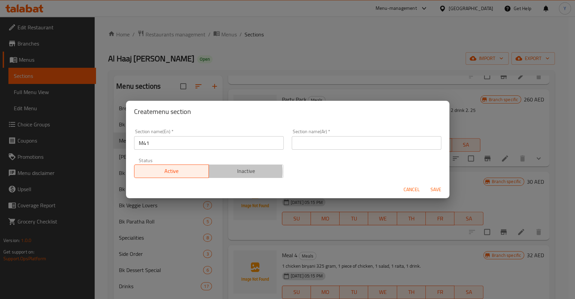
click at [230, 171] on span "Inactive" at bounding box center [245, 171] width 69 height 10
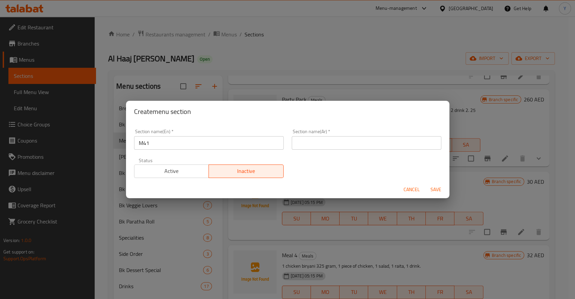
click at [262, 150] on div "Section name(En)   * M41 Section name(En) *" at bounding box center [209, 139] width 158 height 29
click at [315, 142] on input "text" at bounding box center [366, 142] width 149 height 13
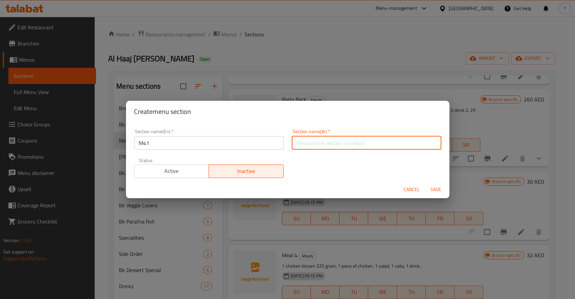
type input "م41"
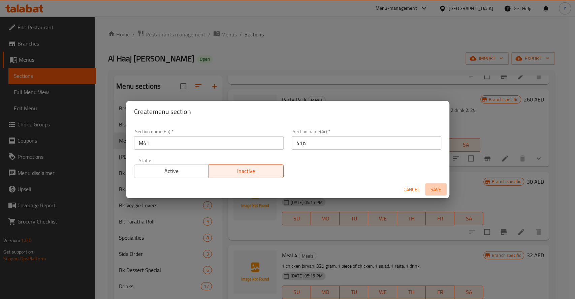
click at [438, 190] on span "Save" at bounding box center [436, 189] width 16 height 8
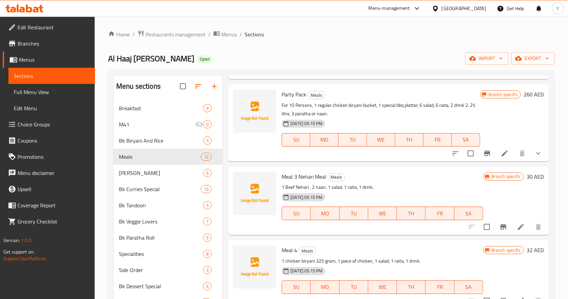
scroll to position [251, 0]
click at [479, 229] on input "checkbox" at bounding box center [486, 226] width 14 height 14
checkbox input "true"
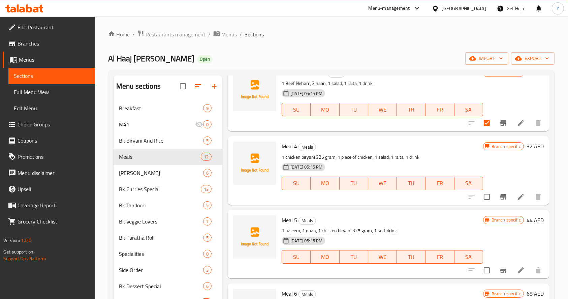
scroll to position [355, 0]
click at [479, 194] on input "checkbox" at bounding box center [486, 196] width 14 height 14
checkbox input "true"
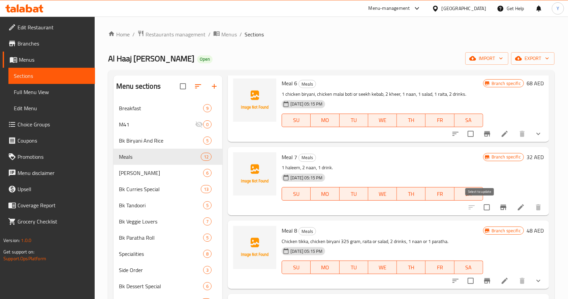
click at [479, 206] on input "checkbox" at bounding box center [486, 207] width 14 height 14
checkbox input "true"
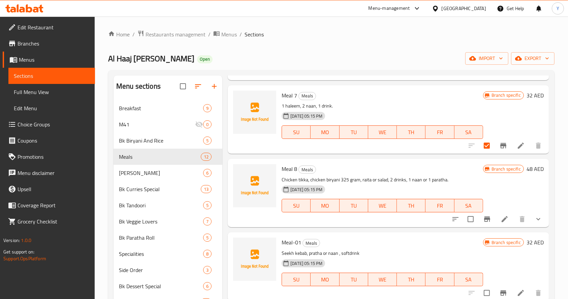
scroll to position [46, 0]
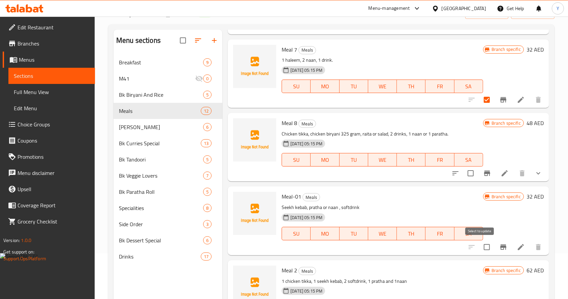
click at [480, 249] on input "checkbox" at bounding box center [486, 247] width 14 height 14
checkbox input "true"
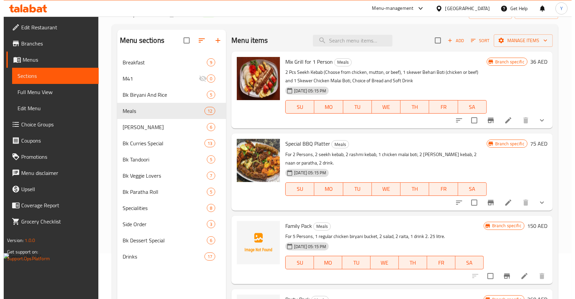
scroll to position [0, 0]
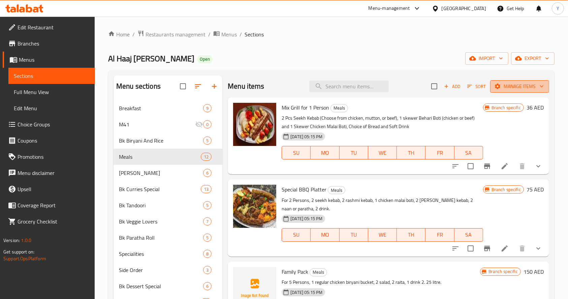
click at [495, 86] on icon "button" at bounding box center [497, 85] width 5 height 5
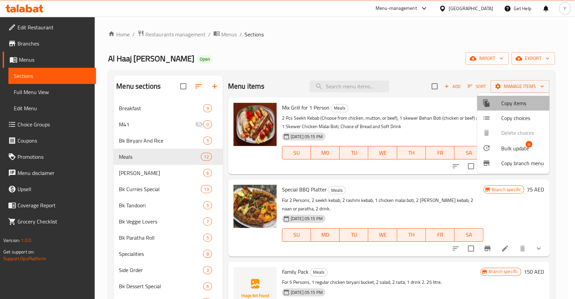
click at [508, 100] on span "Copy items" at bounding box center [522, 103] width 43 height 8
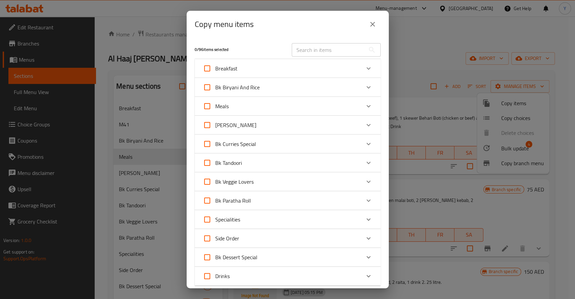
click at [282, 102] on div "Meals" at bounding box center [282, 106] width 158 height 16
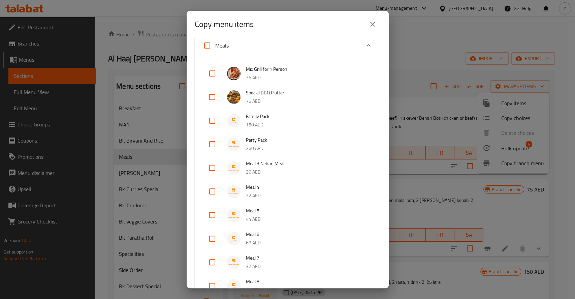
scroll to position [115, 0]
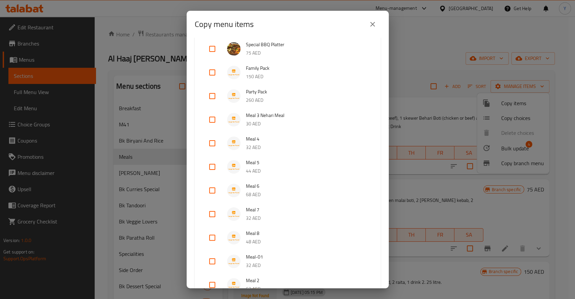
click at [211, 121] on input "checkbox" at bounding box center [212, 119] width 16 height 16
checkbox input "true"
click at [211, 147] on input "checkbox" at bounding box center [212, 143] width 16 height 16
checkbox input "true"
click at [211, 214] on input "checkbox" at bounding box center [212, 214] width 16 height 16
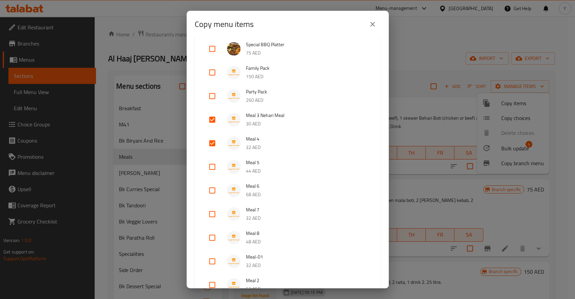
checkbox input "true"
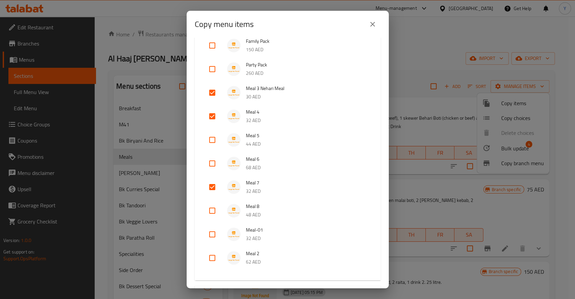
scroll to position [147, 0]
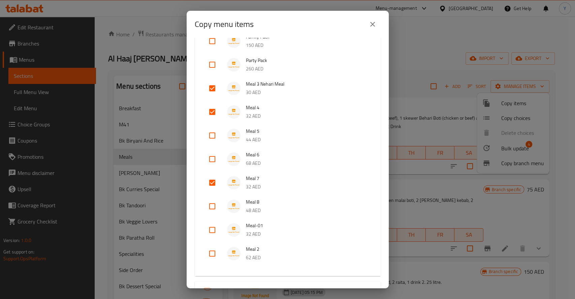
click at [208, 233] on input "checkbox" at bounding box center [212, 230] width 16 height 16
checkbox input "true"
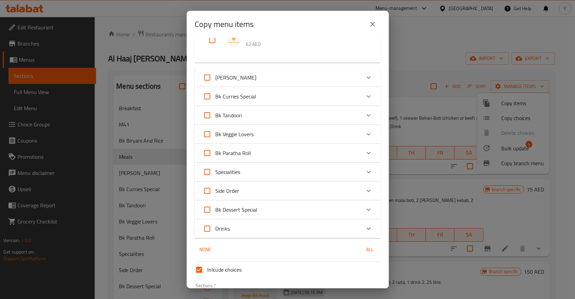
scroll to position [407, 0]
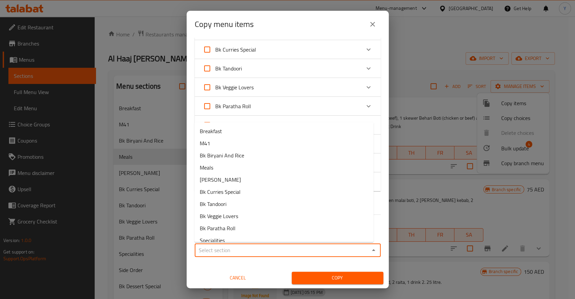
click at [260, 246] on input "Sections   *" at bounding box center [282, 249] width 171 height 9
click at [216, 140] on li "M41" at bounding box center [283, 143] width 179 height 12
type input "M41"
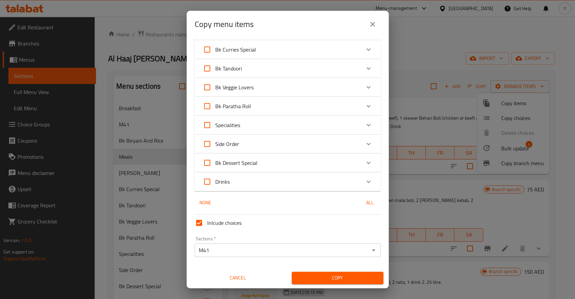
drag, startPoint x: 332, startPoint y: 279, endPoint x: 303, endPoint y: 214, distance: 70.8
click at [303, 214] on div "Inlcude choices Sections   * M41 Sections * Cancel Copy" at bounding box center [287, 248] width 191 height 72
click at [303, 214] on div "Inlcude choices" at bounding box center [287, 223] width 191 height 22
click at [323, 276] on span "Copy" at bounding box center [337, 277] width 81 height 8
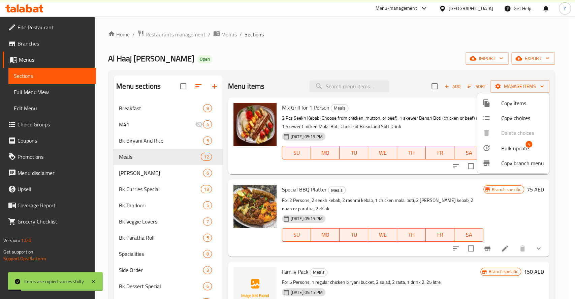
click at [173, 120] on div at bounding box center [287, 149] width 575 height 299
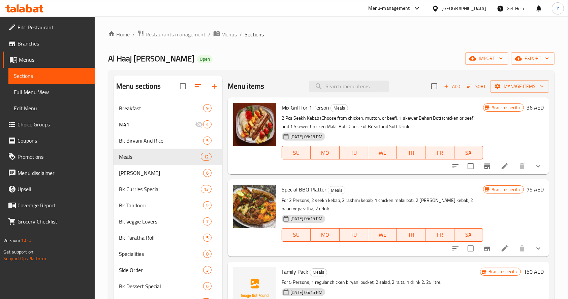
click at [200, 34] on span "Restaurants management" at bounding box center [175, 34] width 60 height 8
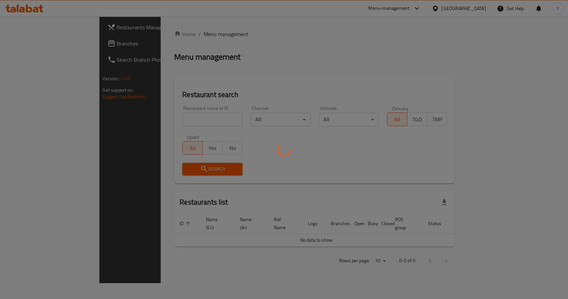
click at [174, 116] on div "Home / Menu management Menu management Restaurant search Restaurant name or ID …" at bounding box center [314, 149] width 281 height 239
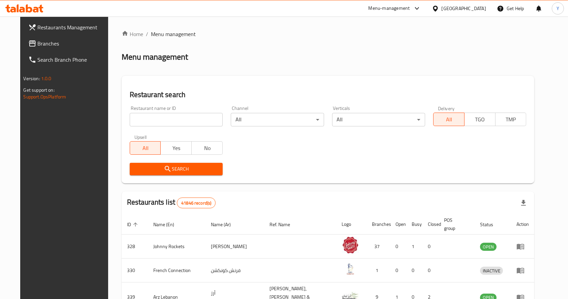
click at [165, 116] on input "search" at bounding box center [176, 119] width 93 height 13
type input "al haaj bundoo"
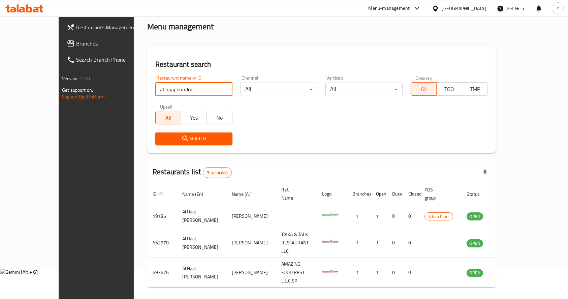
scroll to position [31, 0]
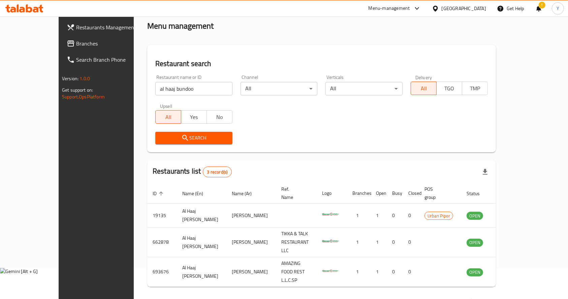
click at [386, 12] on div "Menu-management" at bounding box center [394, 8] width 63 height 16
click at [391, 10] on div "Menu-management" at bounding box center [388, 8] width 41 height 8
click at [346, 86] on div "Restaurant-Management" at bounding box center [353, 89] width 53 height 7
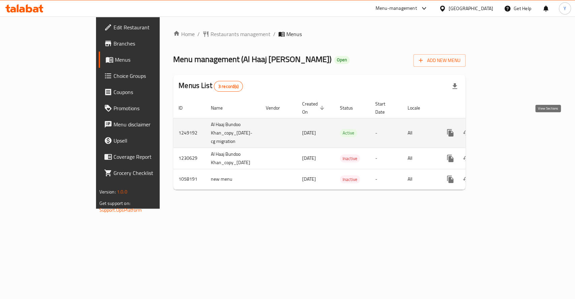
click at [507, 129] on link "enhanced table" at bounding box center [499, 133] width 16 height 16
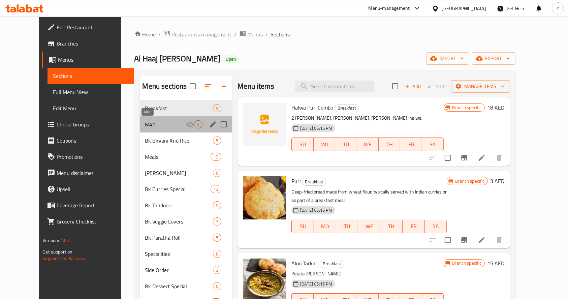
click at [175, 126] on span "M41" at bounding box center [165, 124] width 41 height 8
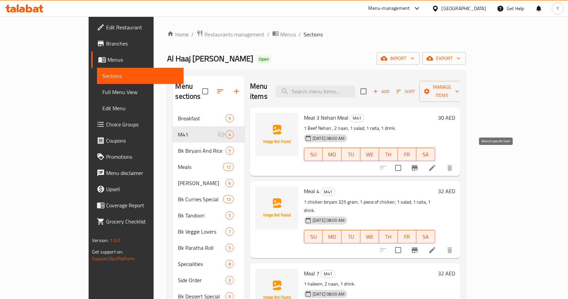
click at [418, 164] on icon "Branch-specific-item" at bounding box center [414, 168] width 8 height 8
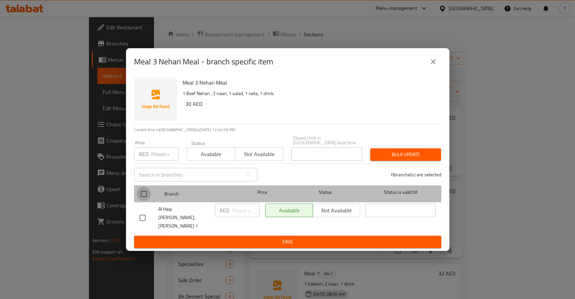
click at [146, 196] on input "checkbox" at bounding box center [144, 194] width 14 height 14
checkbox input "true"
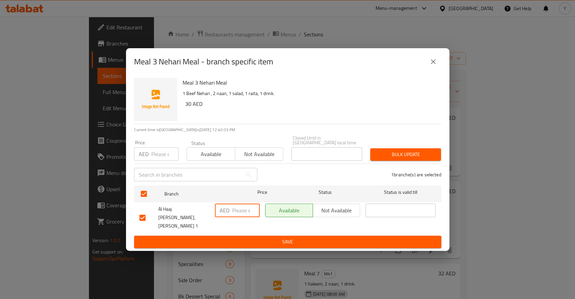
click at [245, 217] on input "number" at bounding box center [246, 209] width 28 height 13
type input "29"
click at [274, 238] on span "Save" at bounding box center [287, 241] width 296 height 8
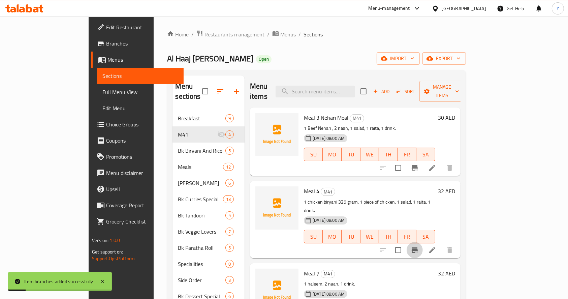
click at [418, 246] on icon "Branch-specific-item" at bounding box center [414, 250] width 8 height 8
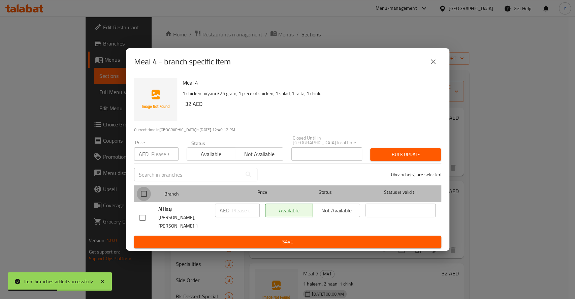
click at [144, 197] on input "checkbox" at bounding box center [144, 194] width 14 height 14
checkbox input "true"
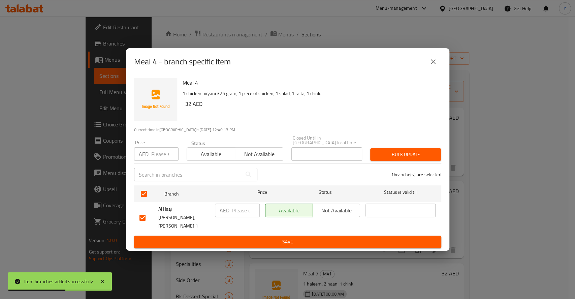
click at [235, 214] on input "number" at bounding box center [246, 209] width 28 height 13
type input "29"
click at [264, 237] on span "Save" at bounding box center [287, 241] width 296 height 8
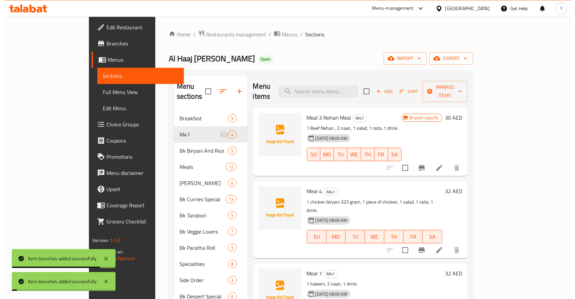
scroll to position [12, 0]
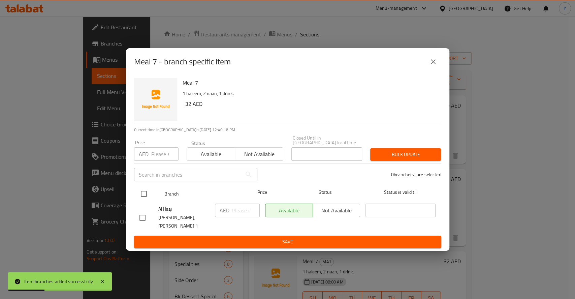
click at [142, 199] on input "checkbox" at bounding box center [144, 194] width 14 height 14
checkbox input "true"
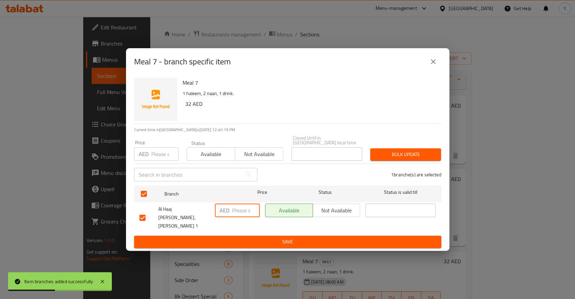
click at [236, 217] on input "number" at bounding box center [246, 209] width 28 height 13
type input "29"
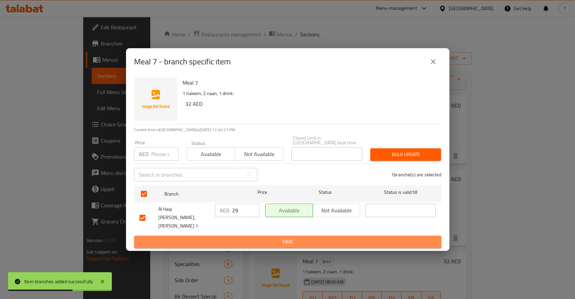
click at [250, 238] on span "Save" at bounding box center [287, 241] width 296 height 8
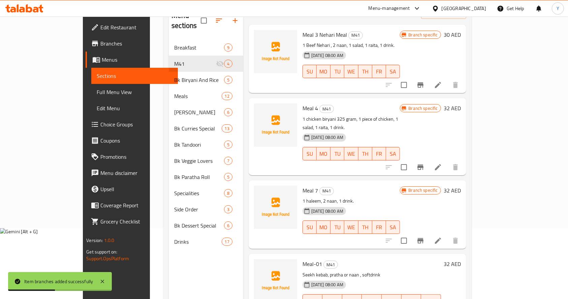
scroll to position [94, 0]
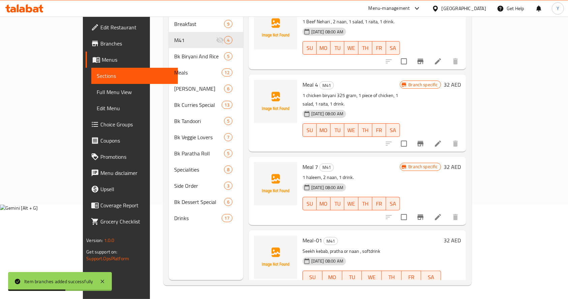
click at [423, 288] on icon "Branch-specific-item" at bounding box center [420, 290] width 6 height 5
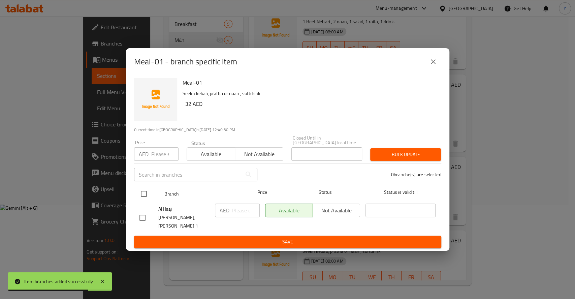
click at [146, 196] on input "checkbox" at bounding box center [144, 194] width 14 height 14
checkbox input "true"
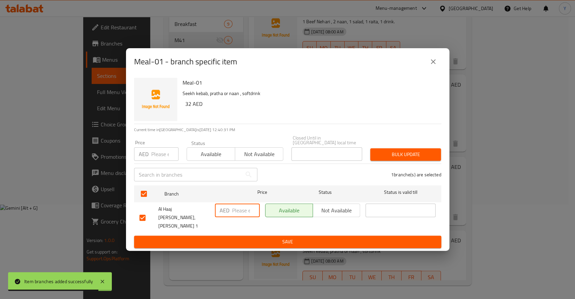
click at [240, 214] on input "number" at bounding box center [246, 209] width 28 height 13
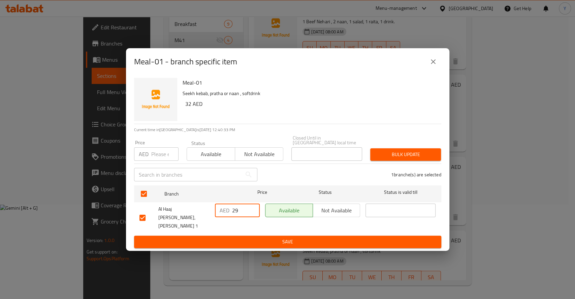
type input "29"
click at [260, 237] on span "Save" at bounding box center [287, 241] width 296 height 8
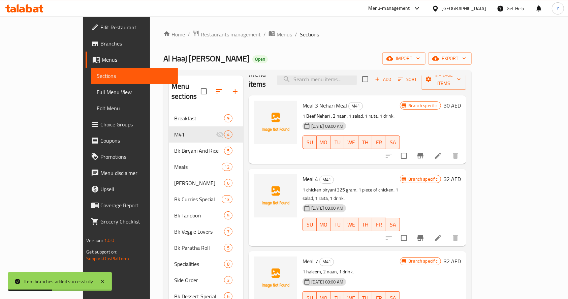
scroll to position [12, 0]
drag, startPoint x: 377, startPoint y: 107, endPoint x: 281, endPoint y: 105, distance: 96.0
click at [302, 112] on p "1 Beef Nehari , 2 naan, 1 salad, 1 raita, 1 drink." at bounding box center [351, 116] width 98 height 8
copy p "1 Beef Nehari , 2 naan, 1 salad, 1 raita, 1 drink."
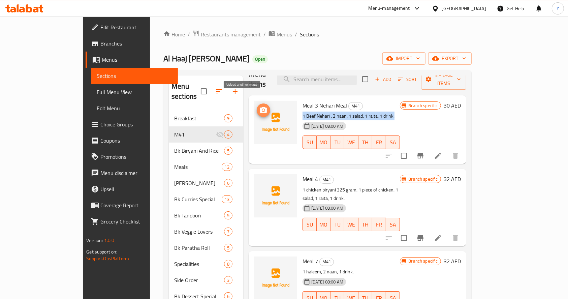
click at [260, 107] on icon "upload picture" at bounding box center [263, 110] width 7 height 6
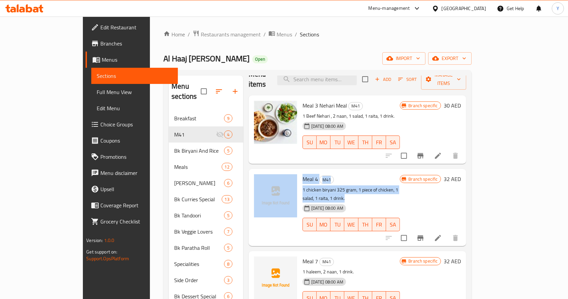
drag, startPoint x: 278, startPoint y: 178, endPoint x: 432, endPoint y: 176, distance: 153.9
click at [432, 176] on div "Meal 4 M41 1 chicken biryani 325 gram, 1 piece of chicken, 1 salad, 1 raita, 1 …" at bounding box center [357, 206] width 212 height 71
copy div "Meal 4 M41 1 chicken biryani 325 gram, 1 piece of chicken, 1 salad, 1 raita, 1 …"
click at [257, 179] on span "upload picture" at bounding box center [263, 183] width 13 height 8
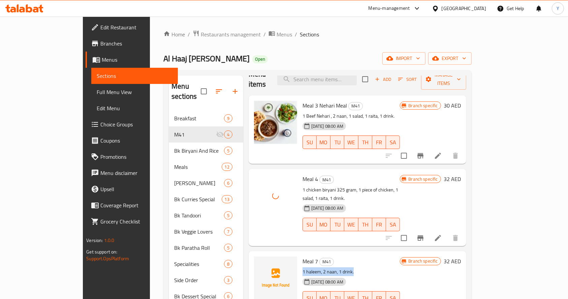
copy p "1 haleem, 2 naan, 1 drink."
drag, startPoint x: 337, startPoint y: 253, endPoint x: 280, endPoint y: 251, distance: 56.6
click at [300, 254] on div "Meal 7 M41 1 haleem, 2 naan, 1 drink. 07-10-2025 08:00 AM SU MO TU WE TH FR SA" at bounding box center [351, 285] width 103 height 63
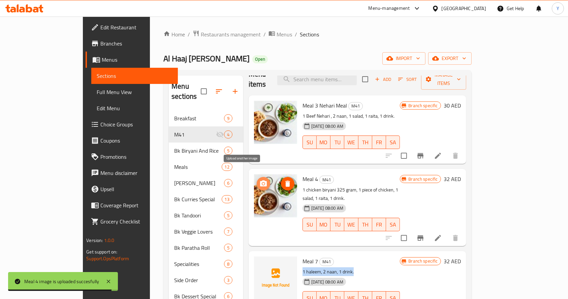
click at [259, 179] on icon "upload picture" at bounding box center [263, 183] width 8 height 8
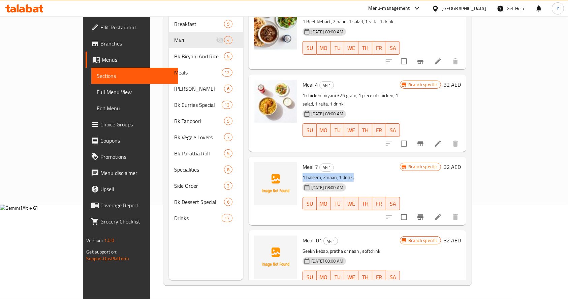
scroll to position [0, 0]
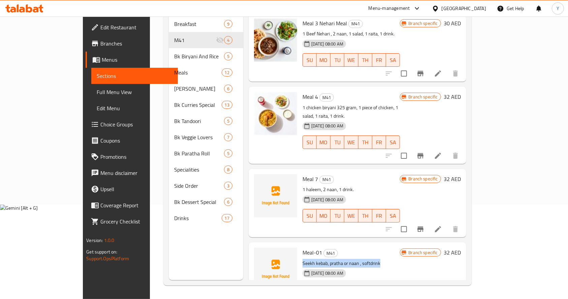
drag, startPoint x: 282, startPoint y: 245, endPoint x: 364, endPoint y: 244, distance: 81.8
click at [364, 259] on p "Seekh kebab, pratha or naan , softdrink" at bounding box center [351, 263] width 98 height 8
copy p "Seekh kebab, pratha or naan , softdrink"
click at [251, 171] on div at bounding box center [275, 202] width 48 height 63
click at [259, 179] on icon "upload picture" at bounding box center [263, 183] width 8 height 8
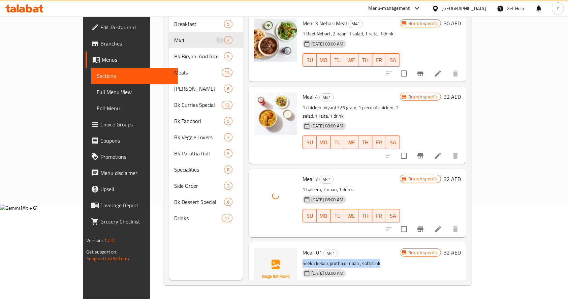
copy p "Seekh kebab, pratha or naan , softdrink"
drag, startPoint x: 366, startPoint y: 244, endPoint x: 282, endPoint y: 246, distance: 83.9
click at [302, 259] on p "Seekh kebab, pratha or naan , softdrink" at bounding box center [351, 263] width 98 height 8
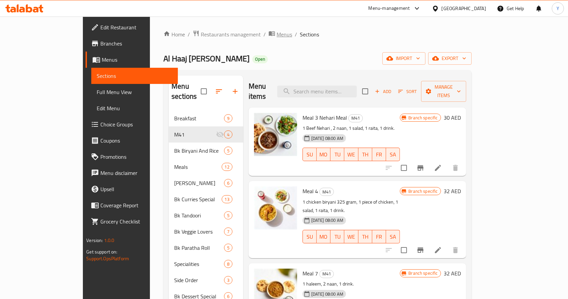
click at [276, 30] on span "Menus" at bounding box center [283, 34] width 15 height 8
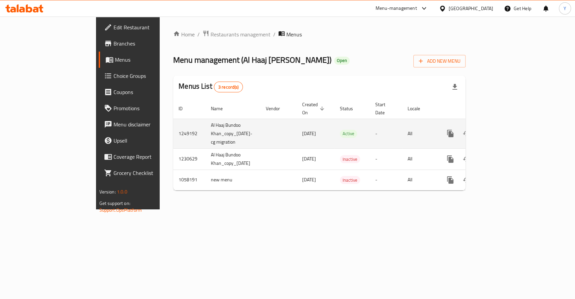
click at [507, 130] on link "enhanced table" at bounding box center [499, 133] width 16 height 16
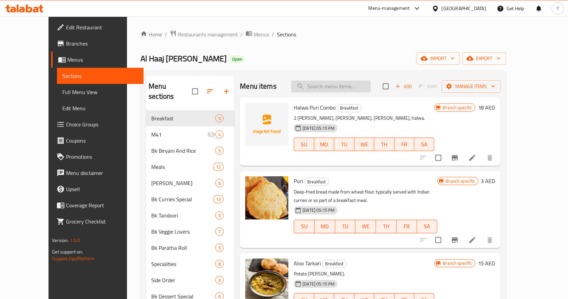
click at [347, 91] on input "search" at bounding box center [330, 86] width 79 height 12
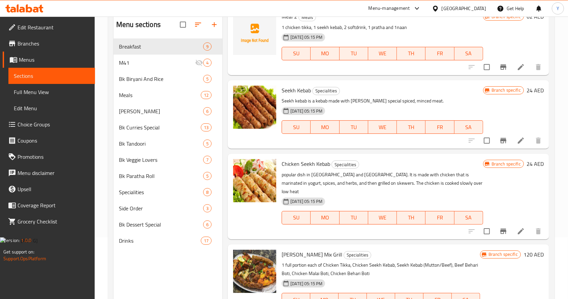
scroll to position [46, 0]
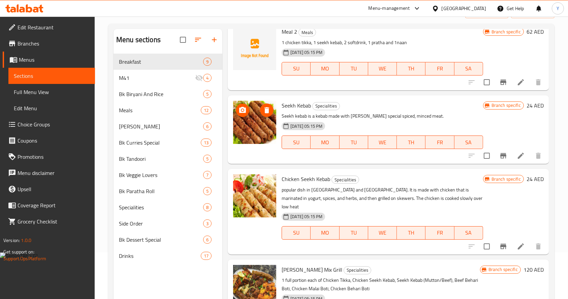
type input "seekh keba"
click at [261, 123] on img at bounding box center [254, 122] width 43 height 43
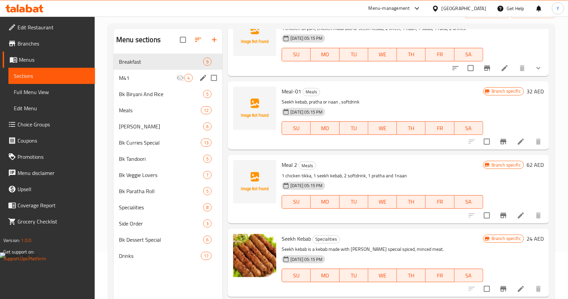
click at [145, 74] on span "M41" at bounding box center [147, 78] width 57 height 8
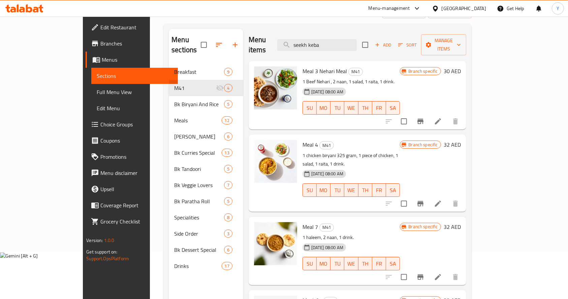
scroll to position [12, 0]
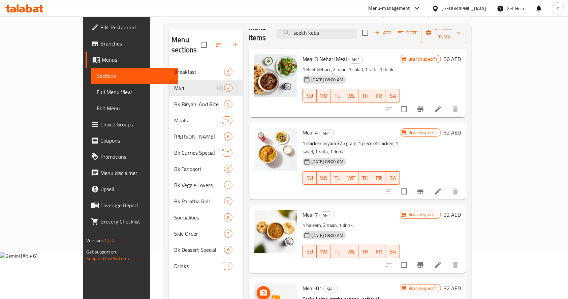
click at [262, 292] on circle "upload picture" at bounding box center [263, 293] width 2 height 2
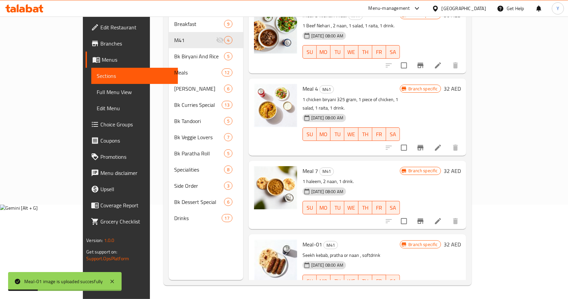
scroll to position [0, 0]
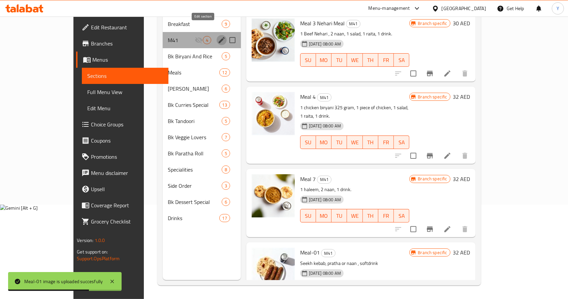
click at [217, 36] on icon "edit" at bounding box center [221, 40] width 8 height 8
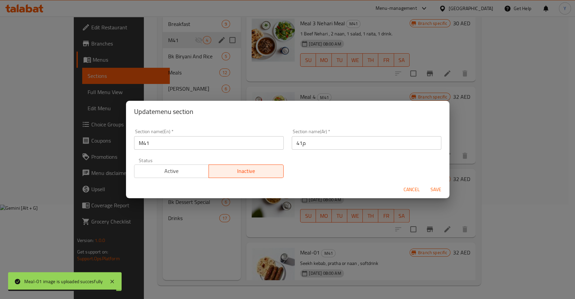
click at [168, 175] on span "Active" at bounding box center [171, 171] width 69 height 10
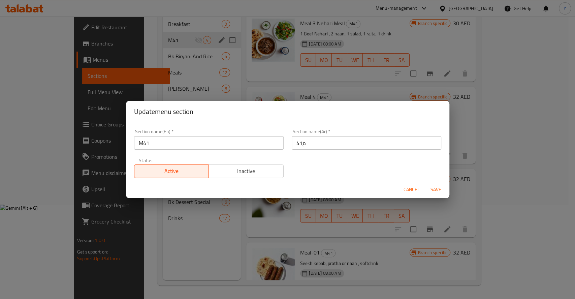
click at [439, 186] on span "Save" at bounding box center [436, 189] width 16 height 8
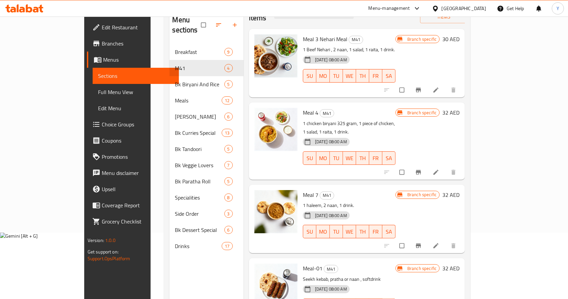
scroll to position [67, 0]
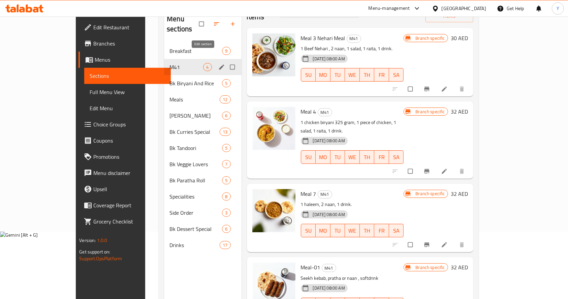
click at [219, 64] on icon "edit" at bounding box center [221, 66] width 5 height 5
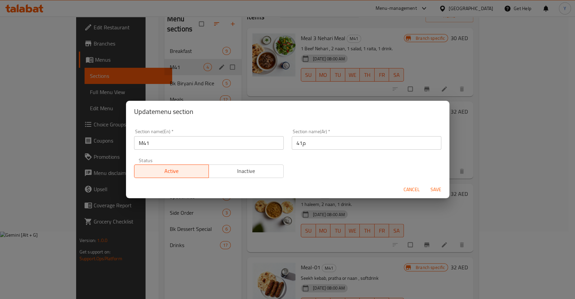
click at [260, 170] on span "Inactive" at bounding box center [245, 171] width 69 height 10
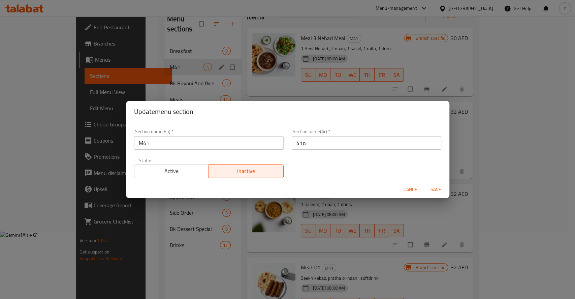
click at [428, 191] on span "Save" at bounding box center [436, 189] width 16 height 8
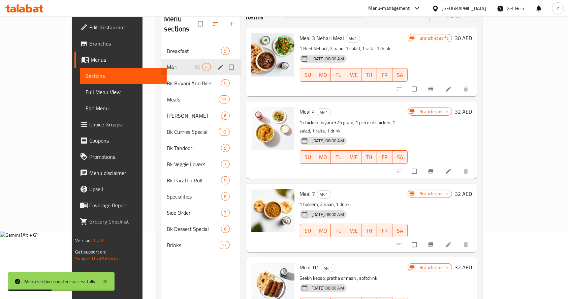
scroll to position [0, 0]
